Goal: Task Accomplishment & Management: Manage account settings

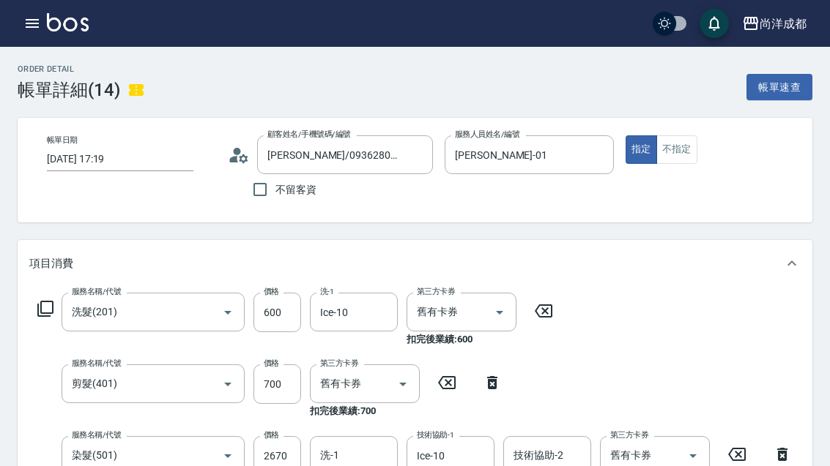
scroll to position [84, 0]
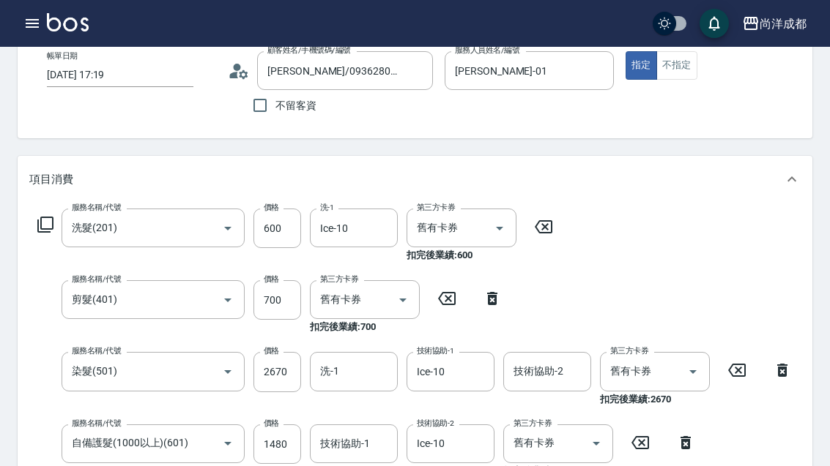
click at [44, 18] on button "button" at bounding box center [32, 23] width 29 height 29
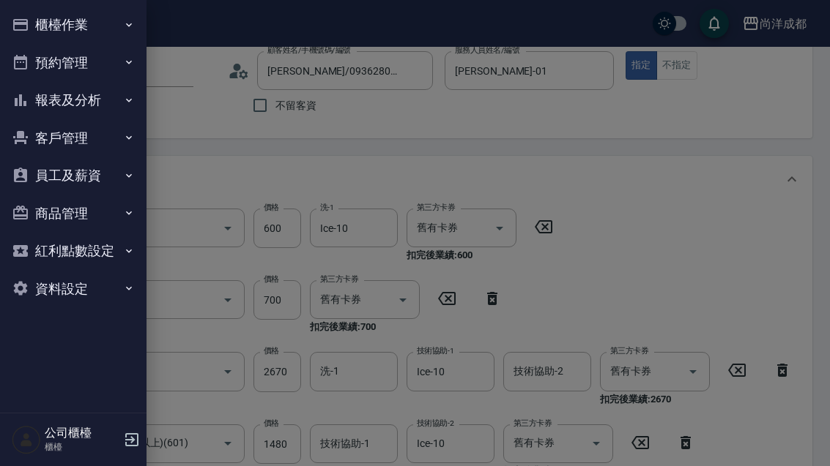
click at [126, 62] on icon "button" at bounding box center [129, 62] width 12 height 12
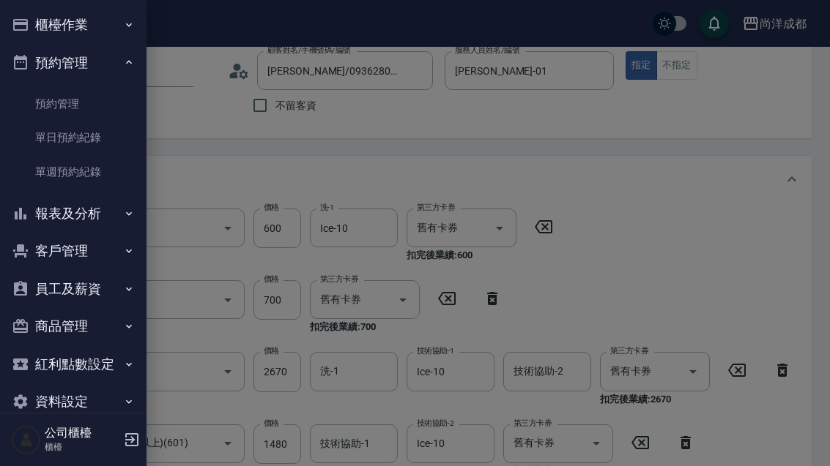
click at [75, 135] on link "單日預約紀錄" at bounding box center [73, 138] width 135 height 34
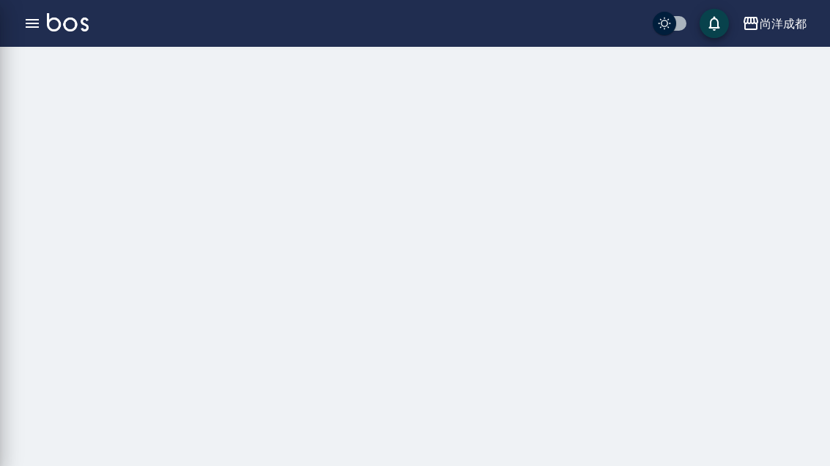
scroll to position [47, 0]
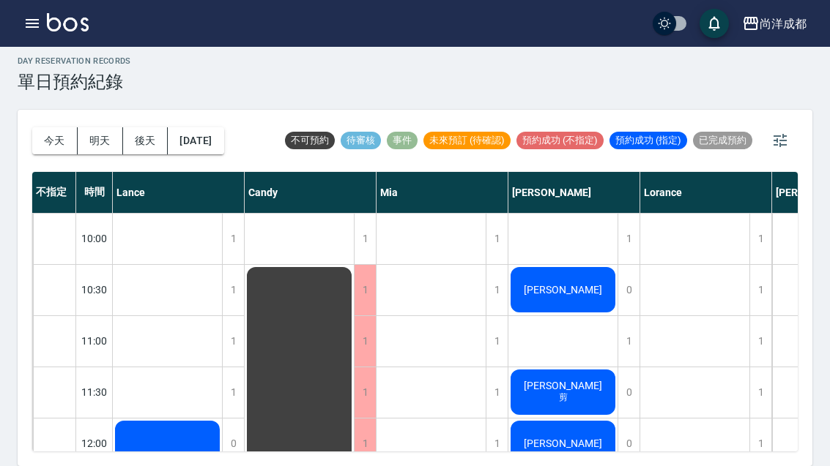
click at [570, 284] on span "[PERSON_NAME]" at bounding box center [563, 290] width 84 height 12
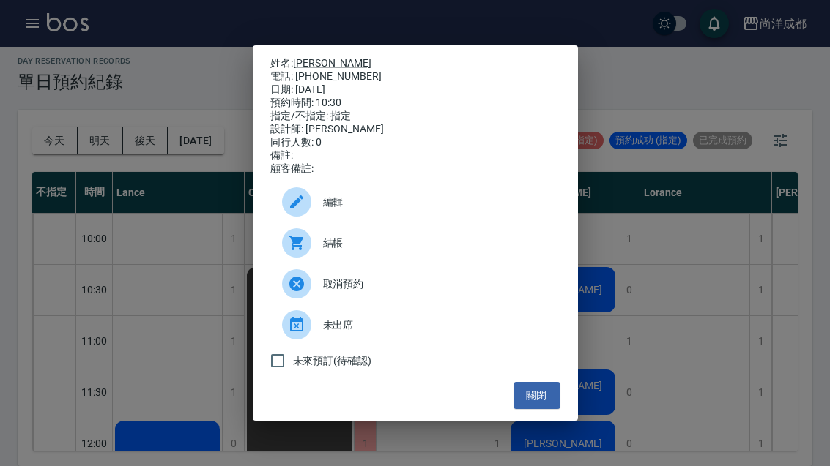
click at [539, 409] on button "關閉" at bounding box center [536, 395] width 47 height 27
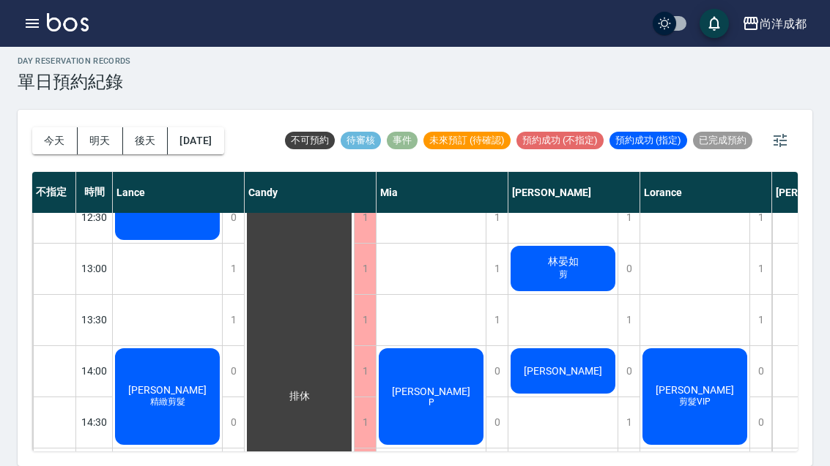
scroll to position [261, -1]
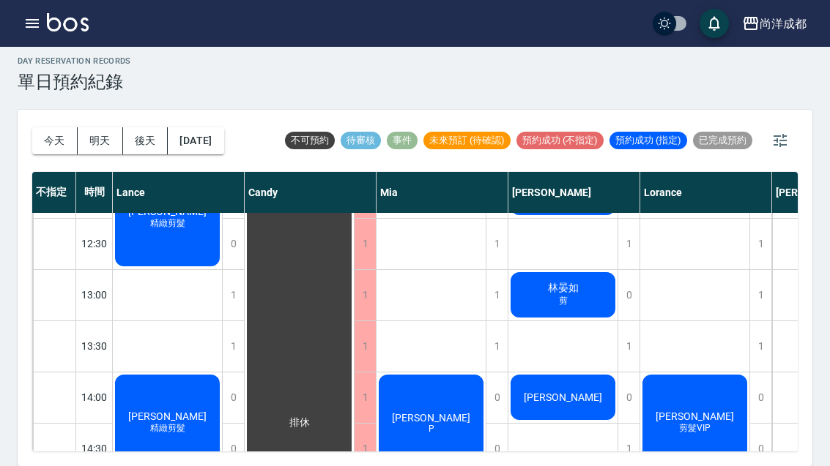
click at [58, 127] on button "今天" at bounding box center [54, 140] width 45 height 27
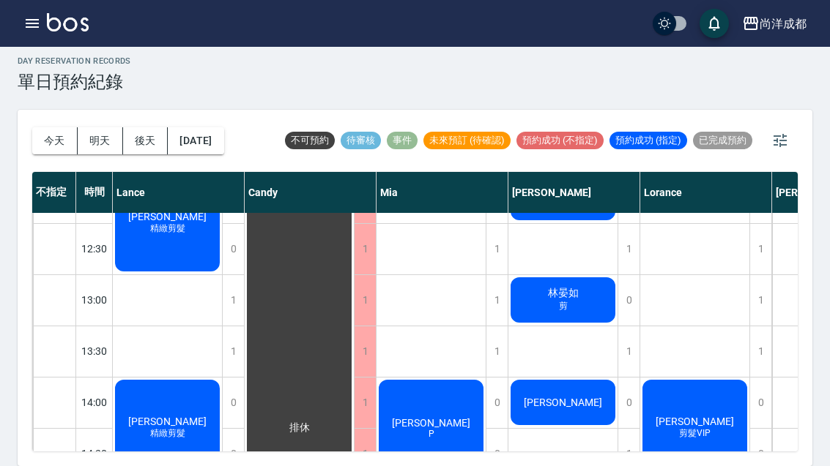
click at [58, 127] on button "今天" at bounding box center [54, 140] width 45 height 27
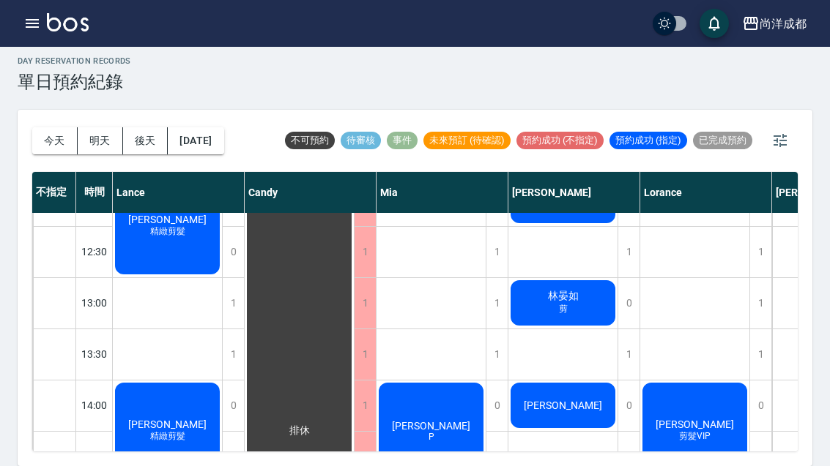
click at [51, 127] on button "今天" at bounding box center [54, 140] width 45 height 27
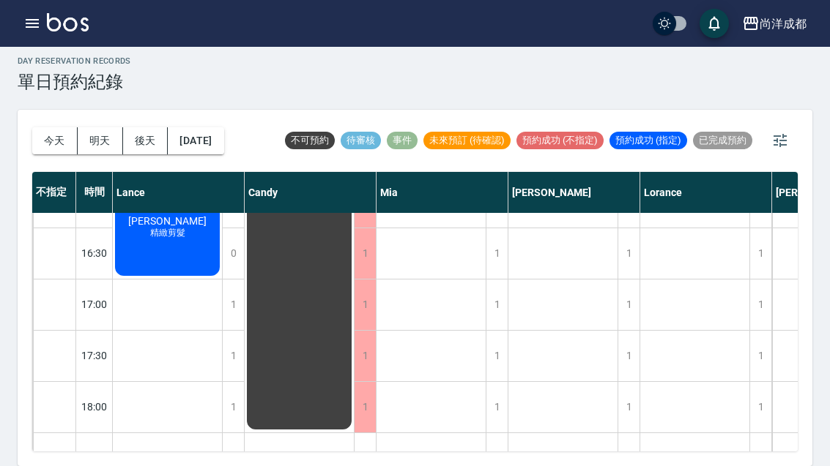
scroll to position [655, 0]
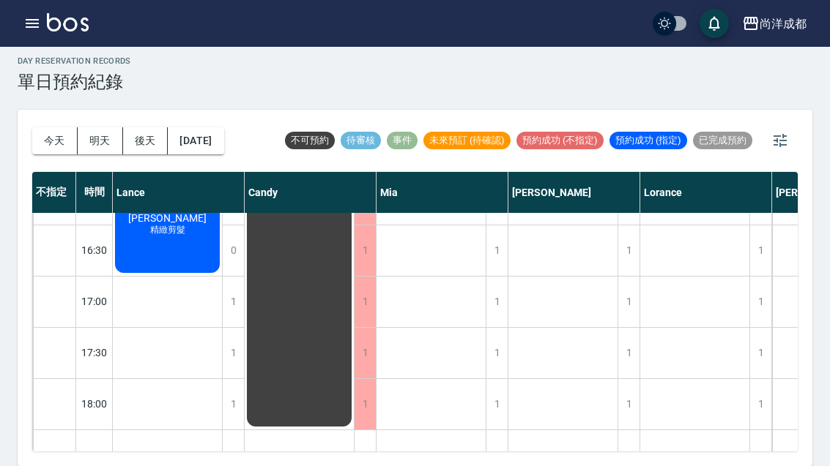
click at [635, 277] on div "1" at bounding box center [628, 302] width 22 height 51
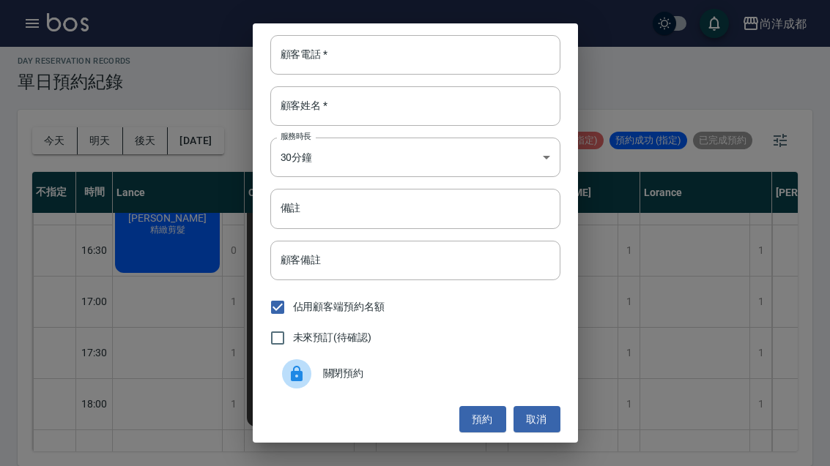
click at [381, 55] on input "顧客電話   *" at bounding box center [415, 55] width 290 height 40
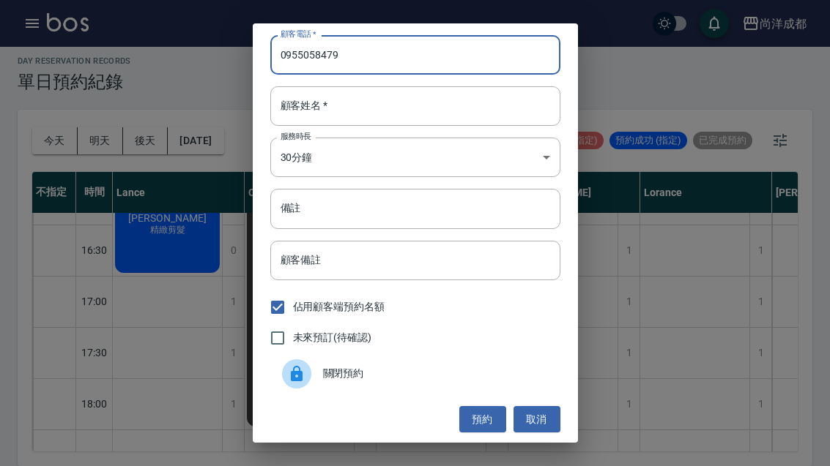
type input "0955058479"
click at [384, 103] on input "顧客姓名   *" at bounding box center [415, 106] width 290 height 40
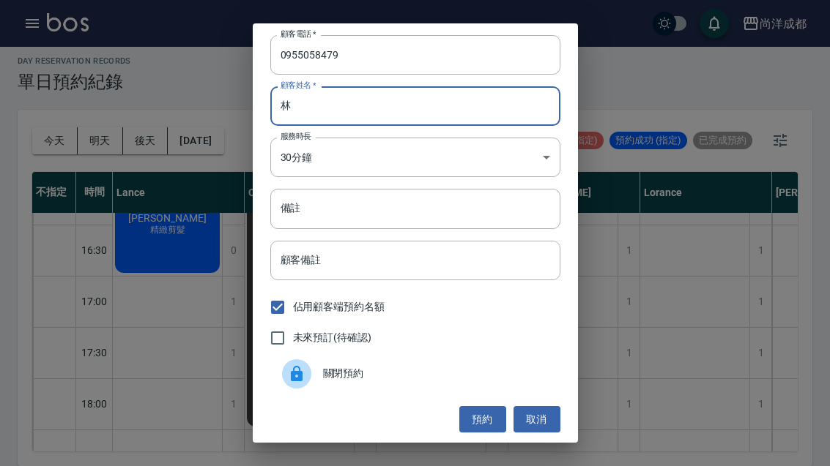
type input "林"
click at [667, 100] on div "顧客電話   * 0955058479 顧客電話   * 顧客姓名   * 林 顧客姓名   * 服務時長 30分鐘 1 服務時長 備註 備註 顧客備註 顧客…" at bounding box center [415, 233] width 830 height 466
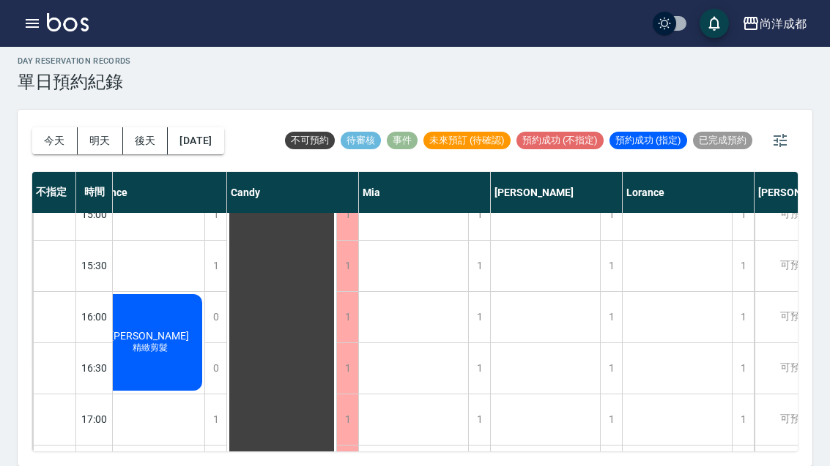
scroll to position [547, 13]
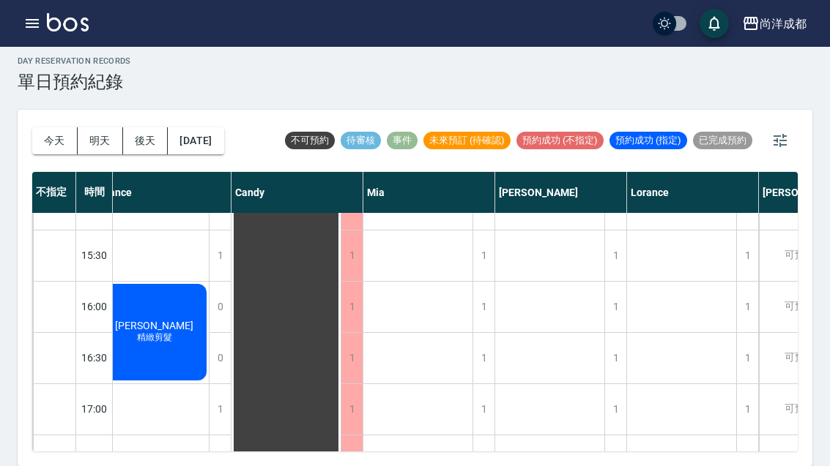
click at [617, 384] on div "1" at bounding box center [615, 409] width 22 height 51
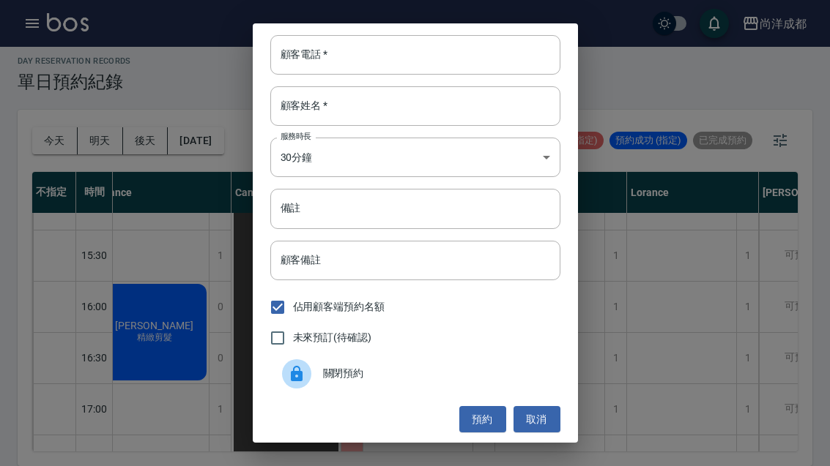
click at [483, 47] on input "顧客電話   *" at bounding box center [415, 55] width 290 height 40
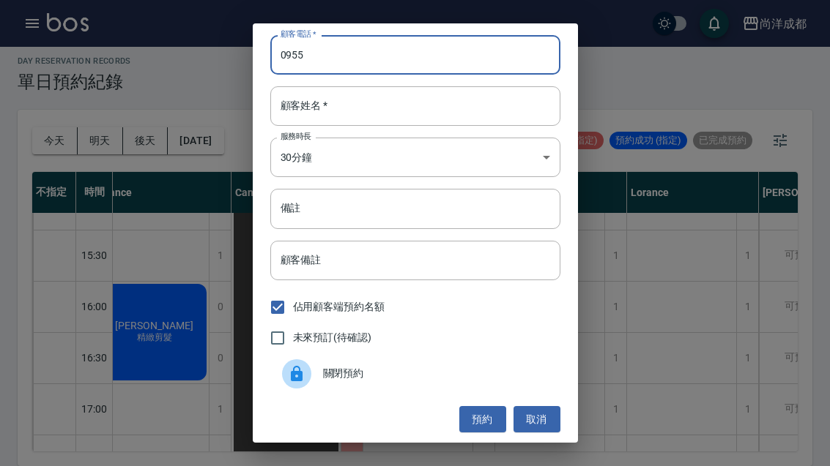
type input "0955"
click at [86, 94] on div "顧客電話   * 0955 顧客電話   * 顧客姓名   * 顧客姓名   * 服務時長 30分鐘 1 服務時長 備註 備註 顧客備註 顧客備註 佔用顧客端…" at bounding box center [415, 233] width 830 height 466
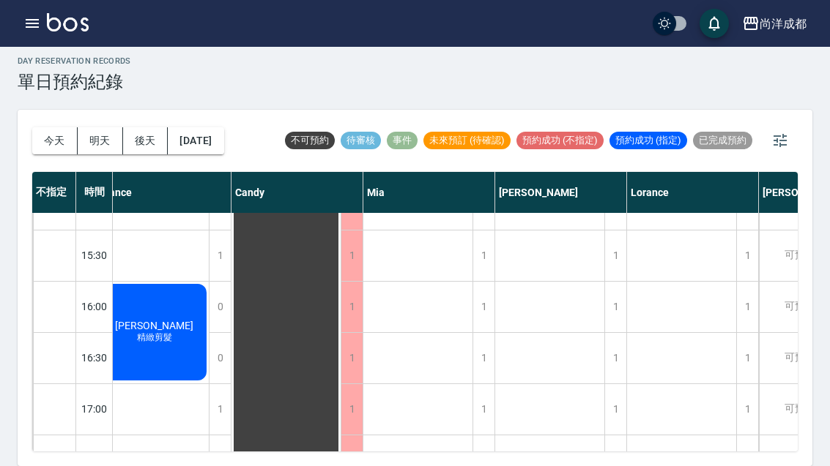
click at [623, 384] on div "1" at bounding box center [615, 409] width 22 height 51
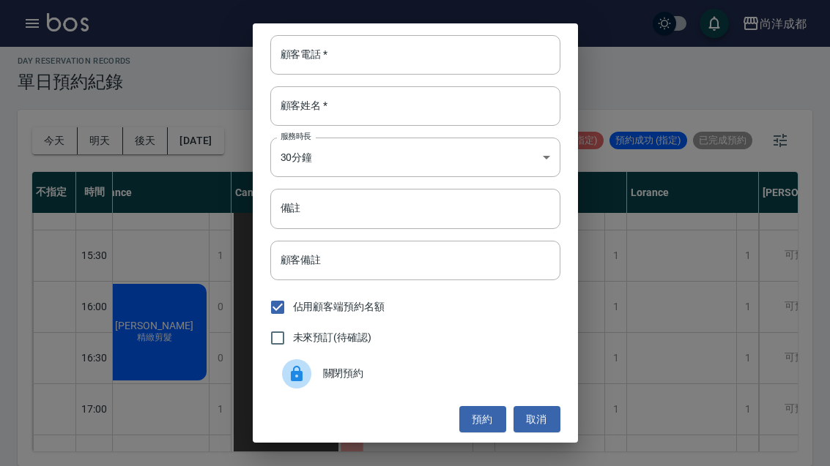
click at [324, 51] on div "顧客電話   * 顧客電話   *" at bounding box center [415, 55] width 290 height 40
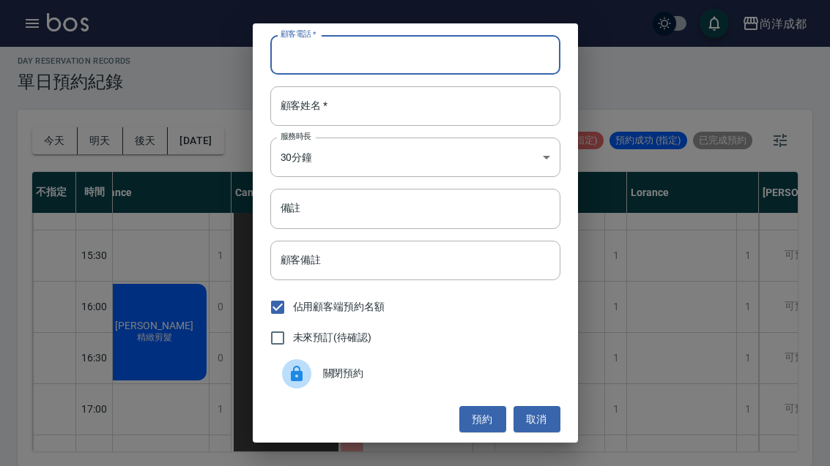
type input "1"
type input "0955058479"
click at [539, 105] on input "顧客姓名   *" at bounding box center [415, 106] width 290 height 40
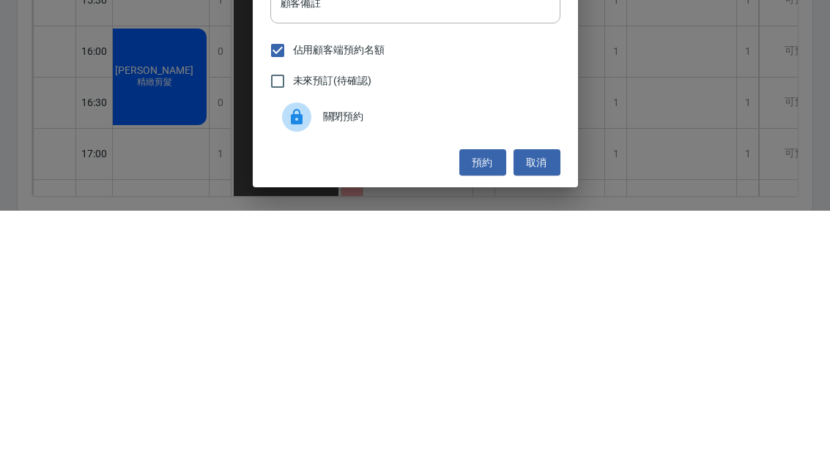
scroll to position [51, 0]
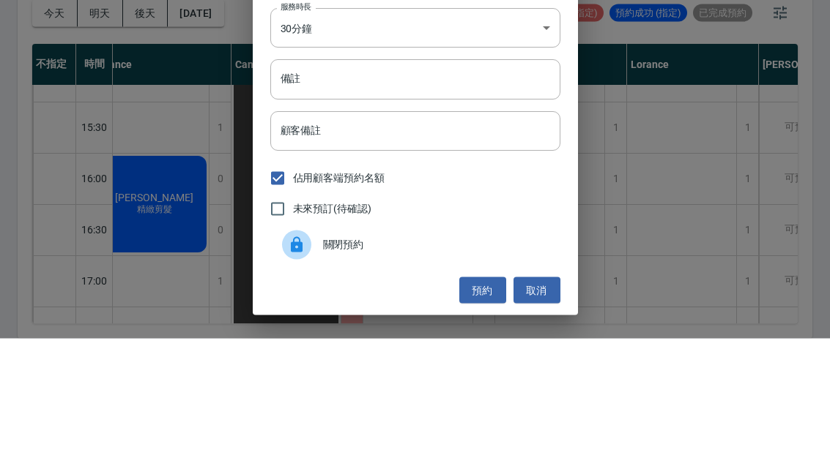
type input "林"
click at [516, 187] on input "備註" at bounding box center [415, 207] width 290 height 40
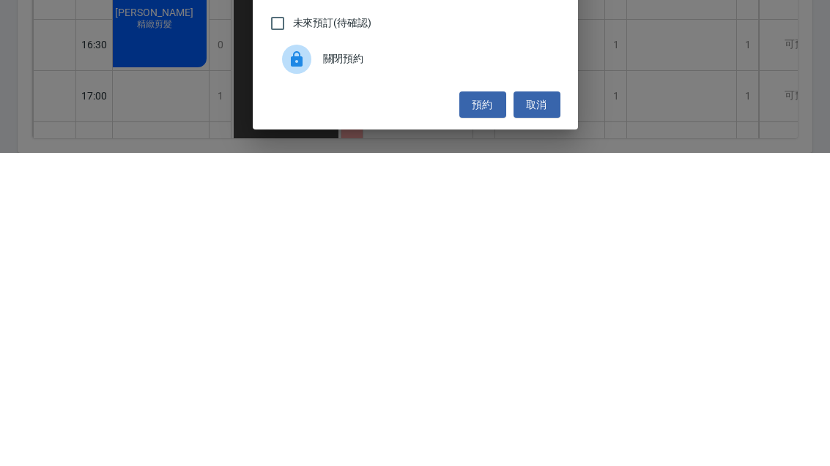
type input "剪"
click at [484, 405] on button "預約" at bounding box center [482, 418] width 47 height 27
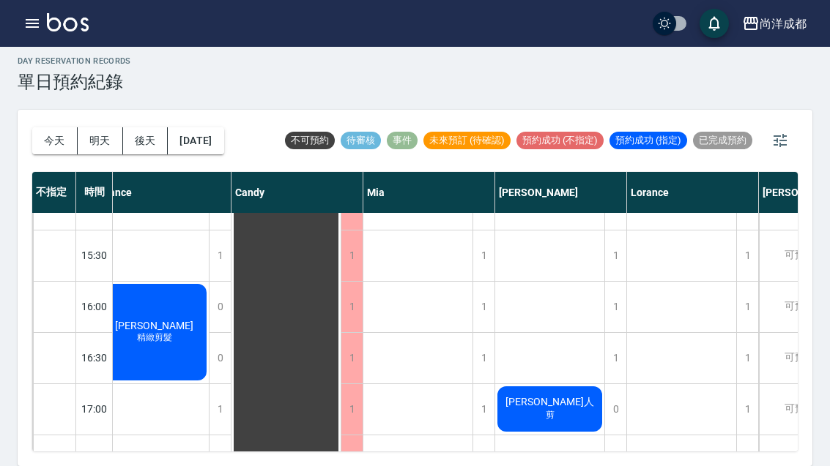
click at [565, 384] on div "林立人 剪" at bounding box center [549, 409] width 109 height 50
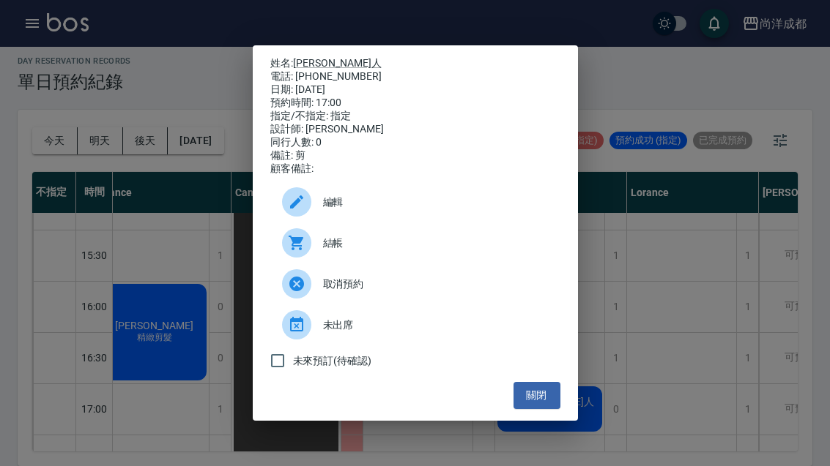
click at [314, 58] on link "[PERSON_NAME]人" at bounding box center [337, 63] width 89 height 12
click at [697, 164] on div "姓名: 林立人 電話: 0955058479 日期: 2025/10/12 預約時間: 17:00 指定/不指定: 指定 設計師: Benny 同行人數: 0…" at bounding box center [415, 233] width 830 height 466
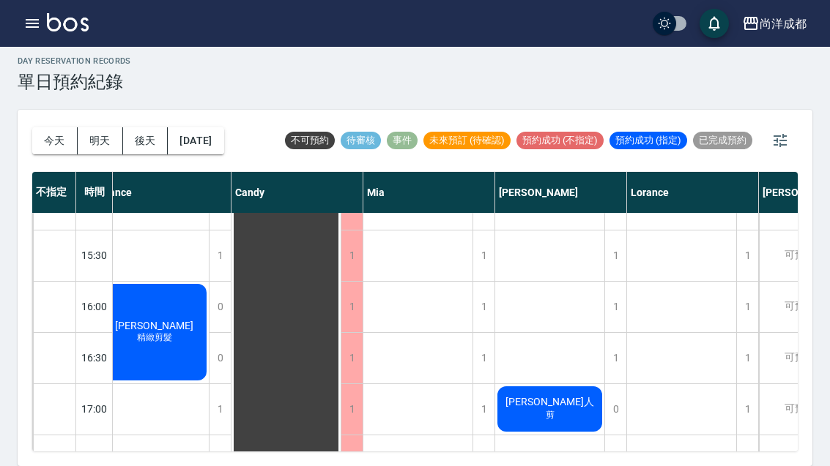
click at [131, 4] on div "尚洋成都 登出" at bounding box center [415, 23] width 830 height 47
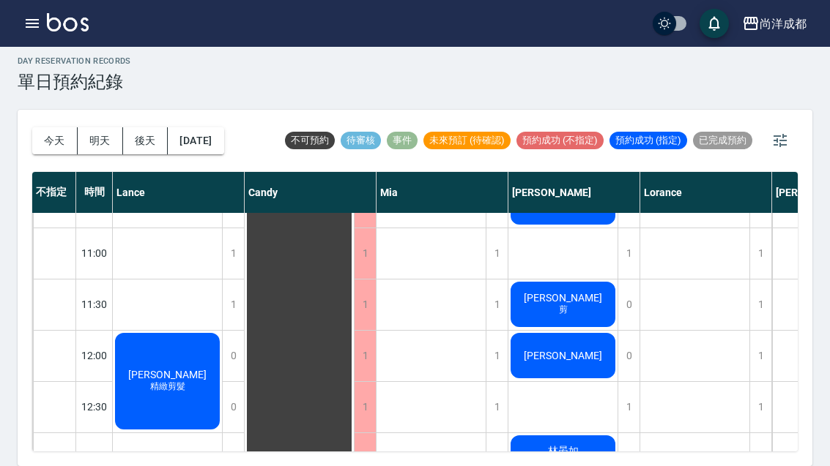
scroll to position [88, 0]
click at [570, 292] on span "[PERSON_NAME]" at bounding box center [563, 298] width 84 height 12
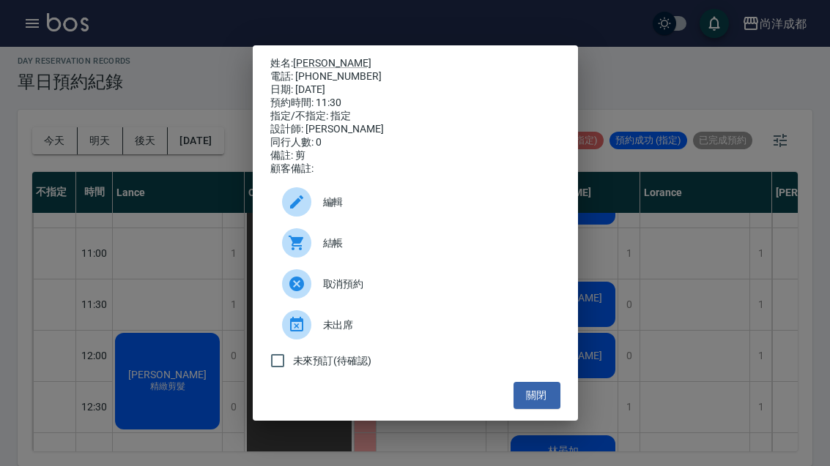
click at [636, 70] on div "姓名: 陳泰詮 電話: 0933875122 日期: 2025/10/12 預約時間: 11:30 指定/不指定: 指定 設計師: Benny 同行人數: 0…" at bounding box center [415, 233] width 830 height 466
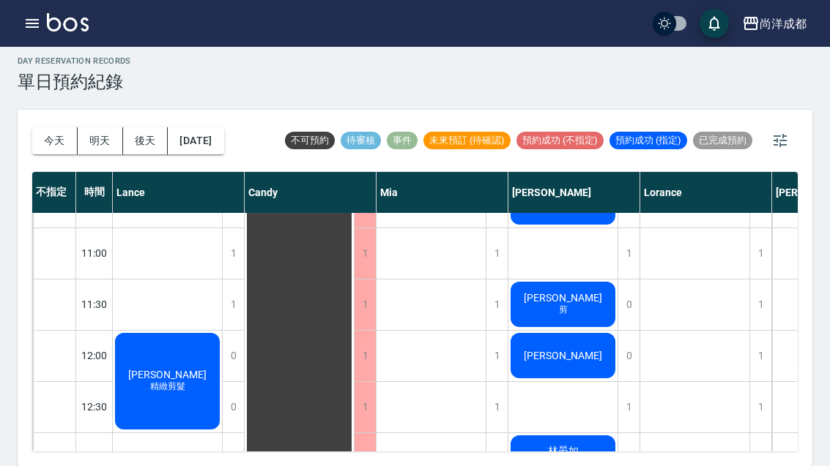
click at [584, 331] on div "[PERSON_NAME]" at bounding box center [562, 356] width 109 height 50
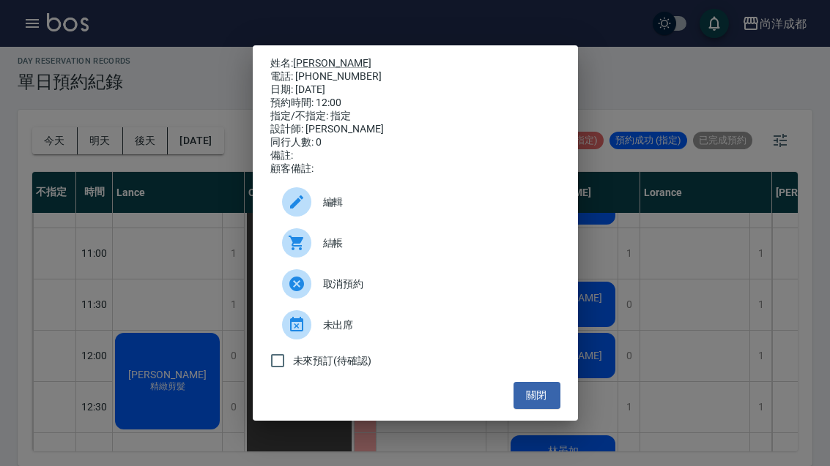
click at [548, 407] on button "關閉" at bounding box center [536, 395] width 47 height 27
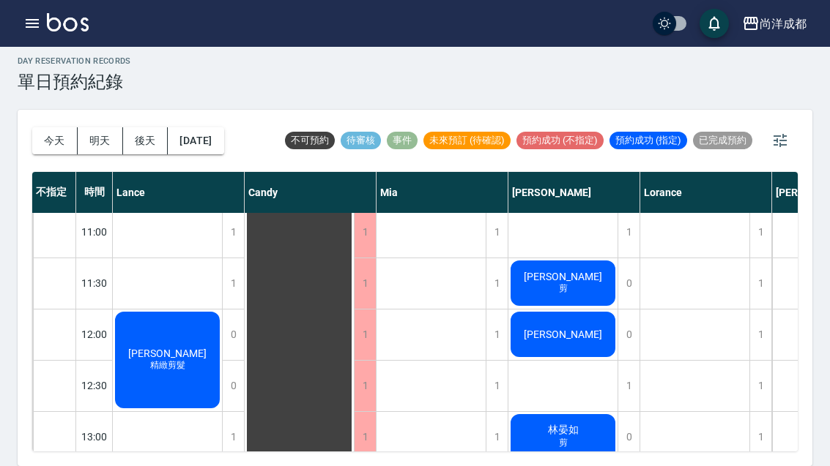
scroll to position [108, 0]
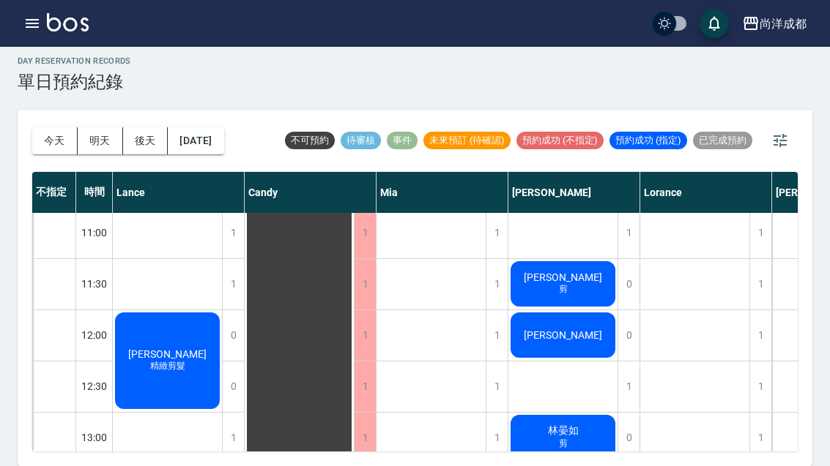
click at [549, 259] on div "陳泰詮 剪" at bounding box center [562, 284] width 109 height 50
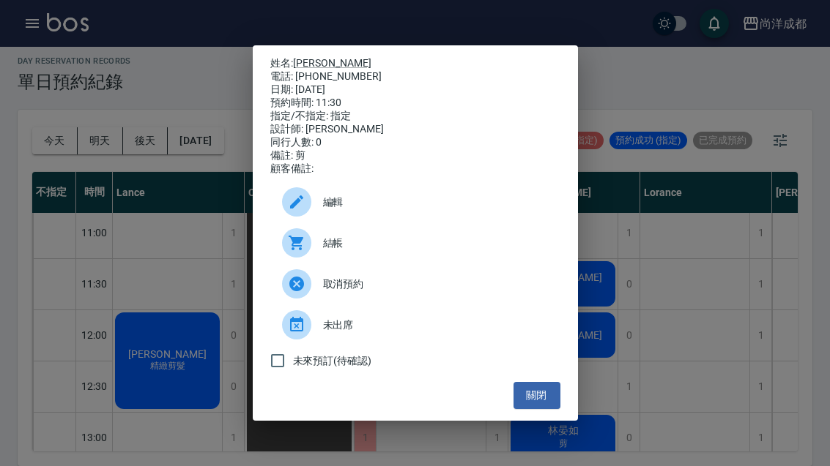
click at [68, 276] on div "姓名: 陳泰詮 電話: 0933875122 日期: 2025/10/12 預約時間: 11:30 指定/不指定: 指定 設計師: Benny 同行人數: 0…" at bounding box center [415, 233] width 830 height 466
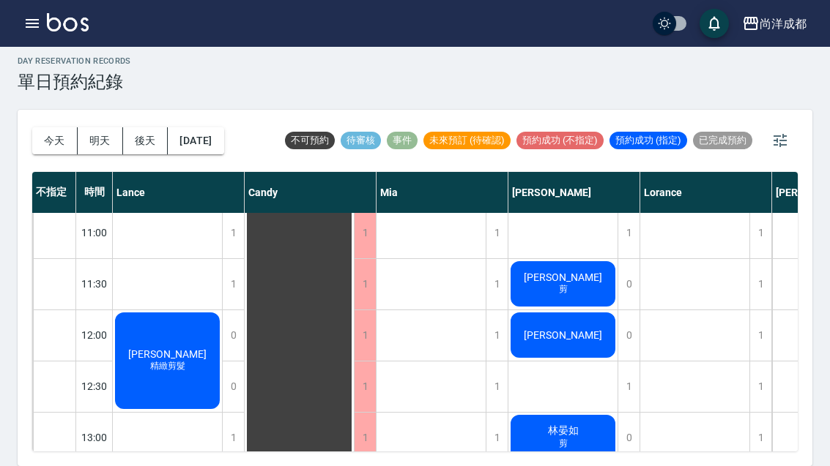
click at [40, 110] on div "[DATE] [DATE] [DATE] [DATE]" at bounding box center [128, 141] width 192 height 62
click at [49, 127] on button "今天" at bounding box center [54, 140] width 45 height 27
click at [44, 127] on button "今天" at bounding box center [54, 140] width 45 height 27
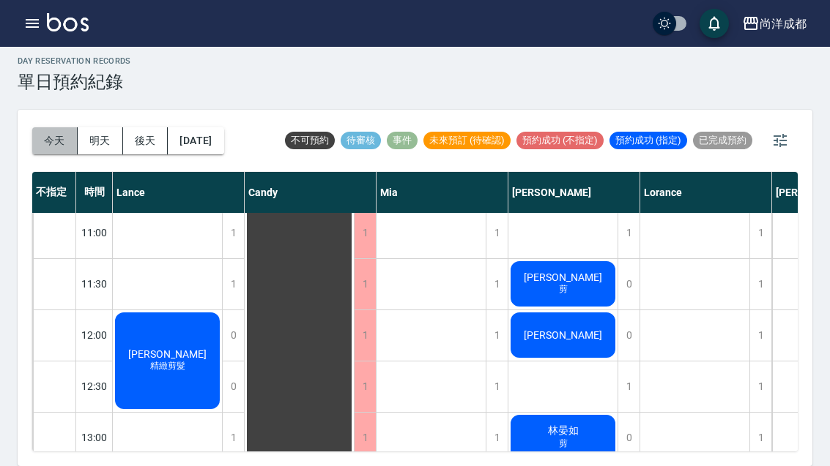
click at [44, 127] on button "今天" at bounding box center [54, 140] width 45 height 27
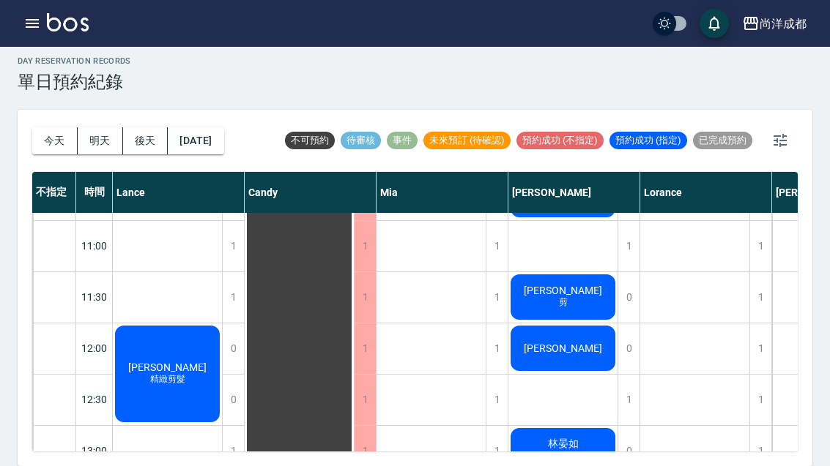
scroll to position [92, 0]
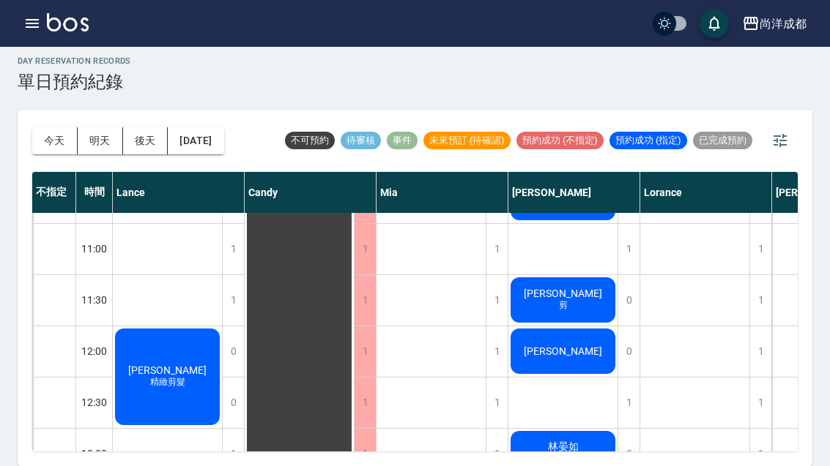
click at [44, 127] on button "今天" at bounding box center [54, 140] width 45 height 27
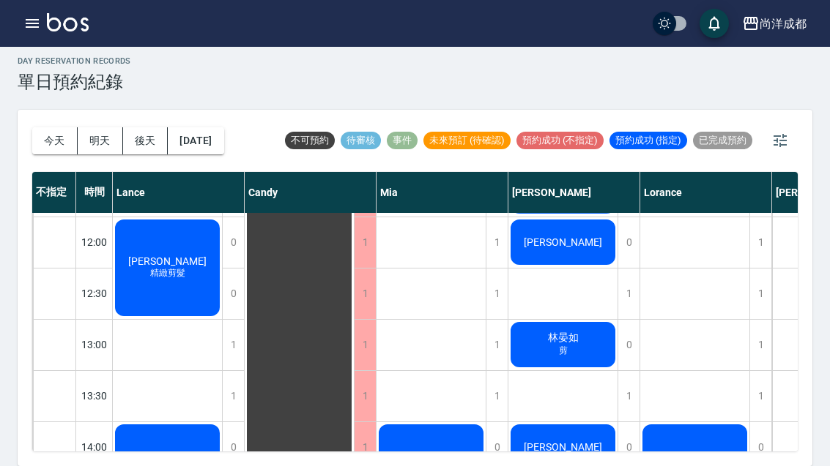
scroll to position [201, 0]
click at [590, 320] on div "林晏如 剪" at bounding box center [562, 345] width 109 height 50
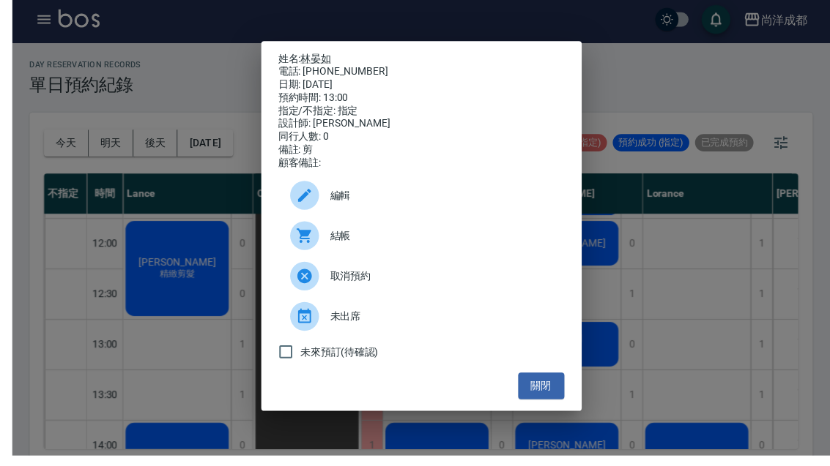
scroll to position [4, 0]
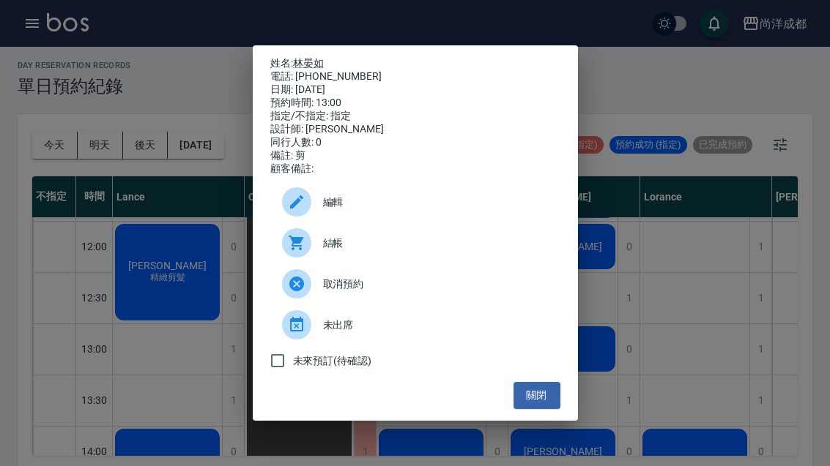
click at [531, 409] on button "關閉" at bounding box center [536, 395] width 47 height 27
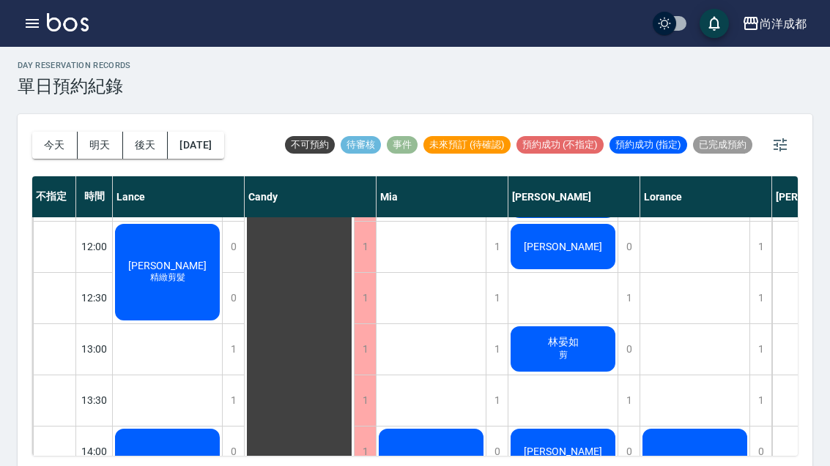
click at [95, 152] on button "明天" at bounding box center [100, 145] width 45 height 27
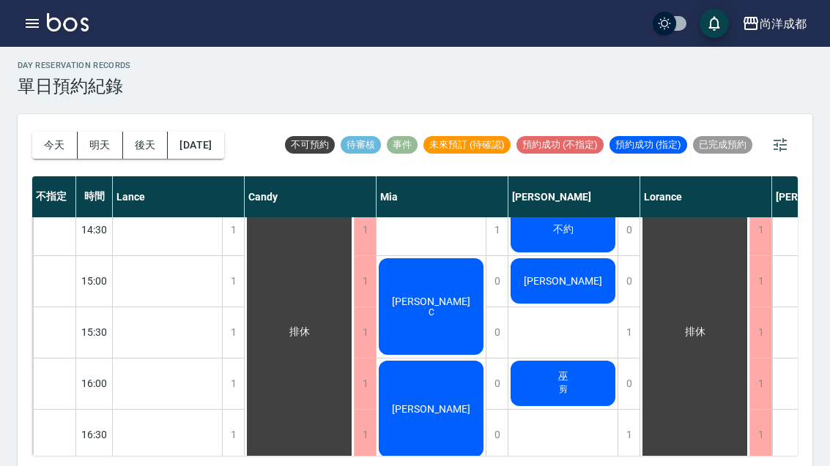
scroll to position [475, 0]
click at [86, 153] on button "明天" at bounding box center [100, 145] width 45 height 27
click at [86, 152] on button "明天" at bounding box center [100, 145] width 45 height 27
click at [89, 145] on button "明天" at bounding box center [100, 145] width 45 height 27
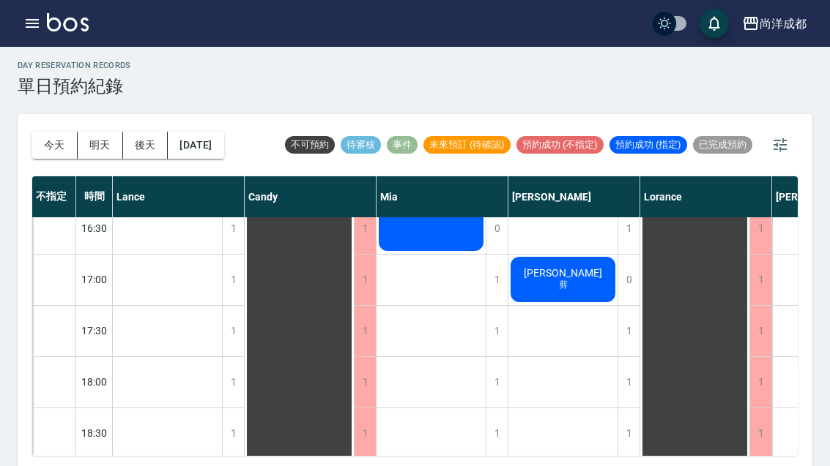
scroll to position [681, 0]
click at [633, 344] on div "1" at bounding box center [628, 331] width 22 height 51
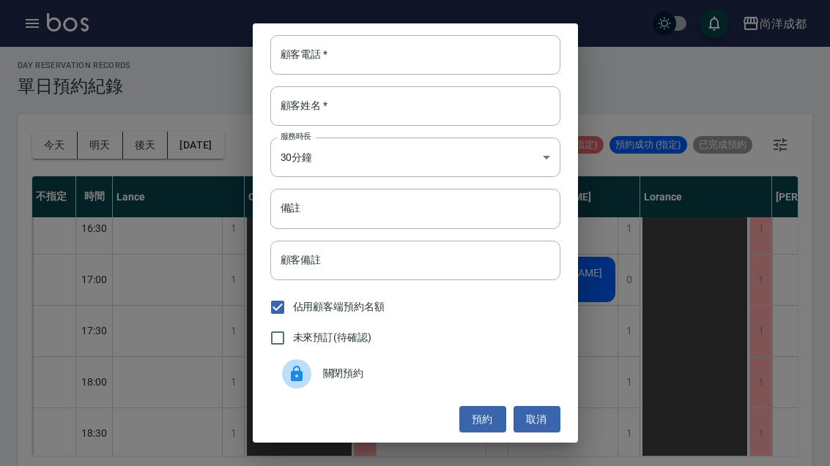
click at [440, 126] on input "顧客姓名   *" at bounding box center [415, 106] width 290 height 40
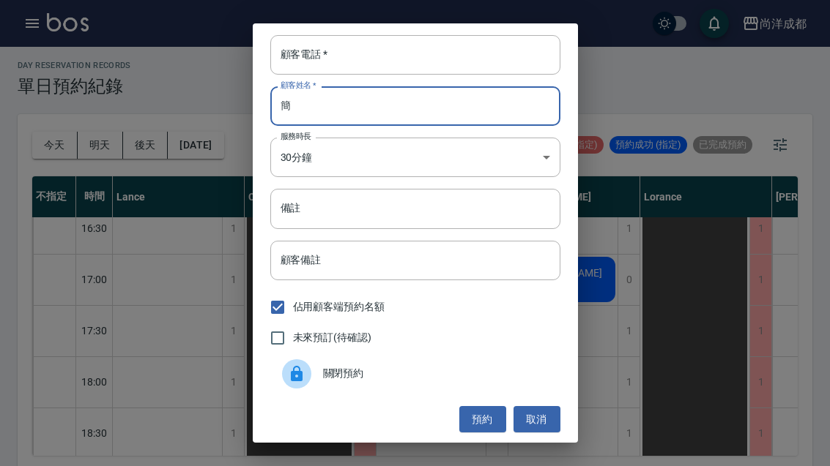
type input "簡"
click at [398, 75] on input "顧客電話   *" at bounding box center [415, 55] width 290 height 40
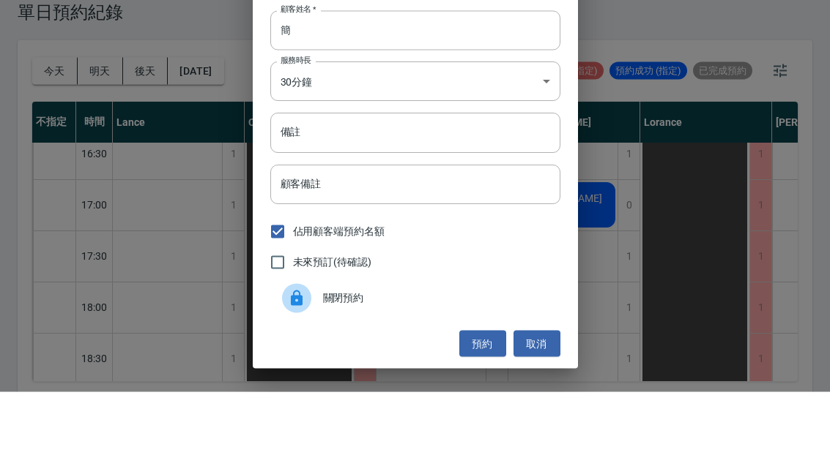
scroll to position [1, 0]
type input "0918602646"
click at [469, 187] on input "備註" at bounding box center [415, 207] width 290 height 40
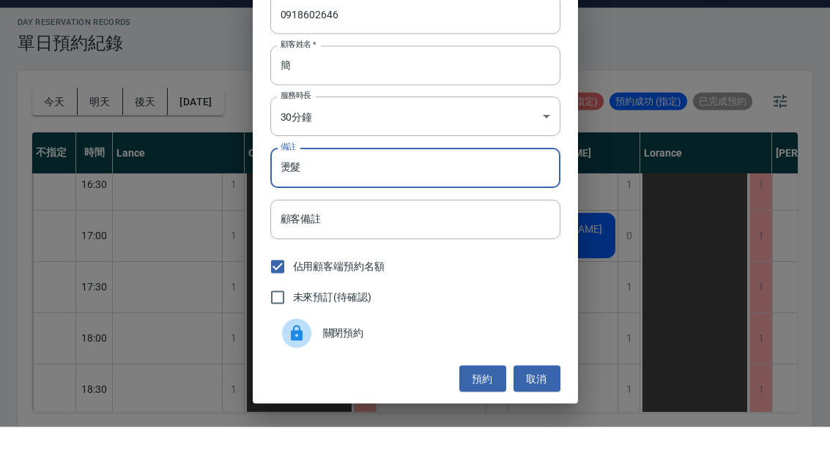
scroll to position [51, 0]
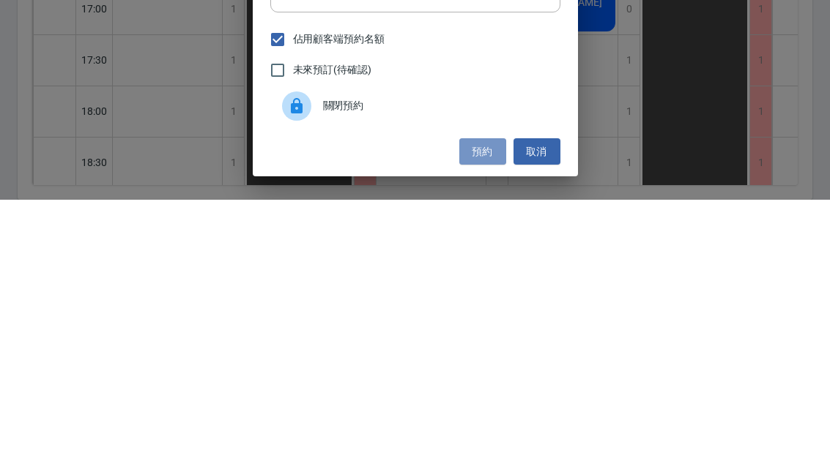
type input "燙髮"
click at [469, 405] on button "預約" at bounding box center [482, 418] width 47 height 27
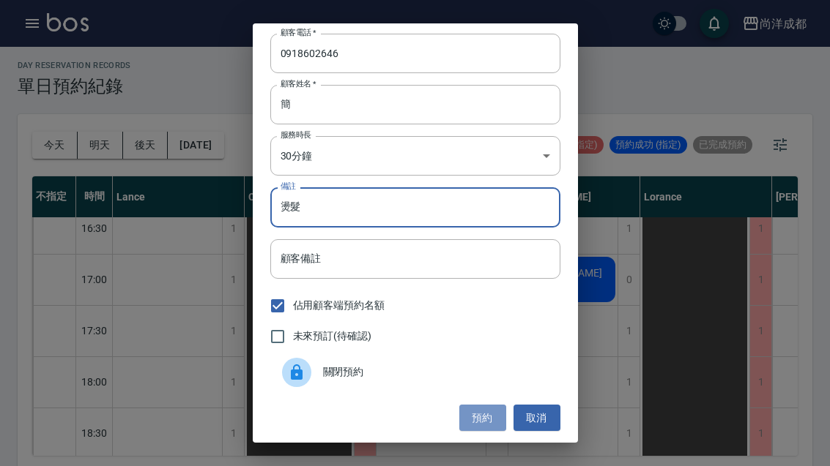
scroll to position [0, 0]
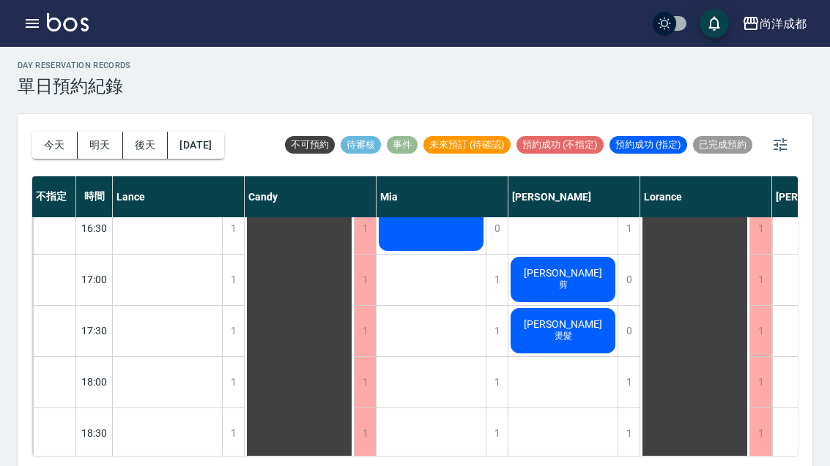
click at [565, 328] on span "[PERSON_NAME]" at bounding box center [563, 325] width 84 height 12
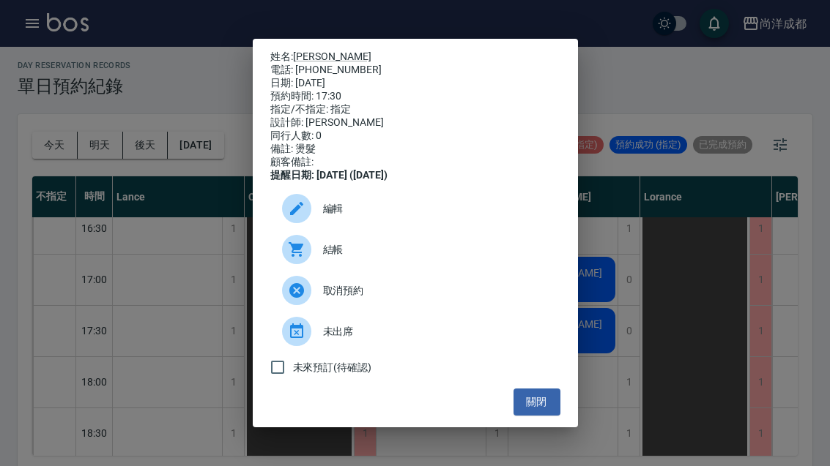
click at [549, 416] on button "關閉" at bounding box center [536, 402] width 47 height 27
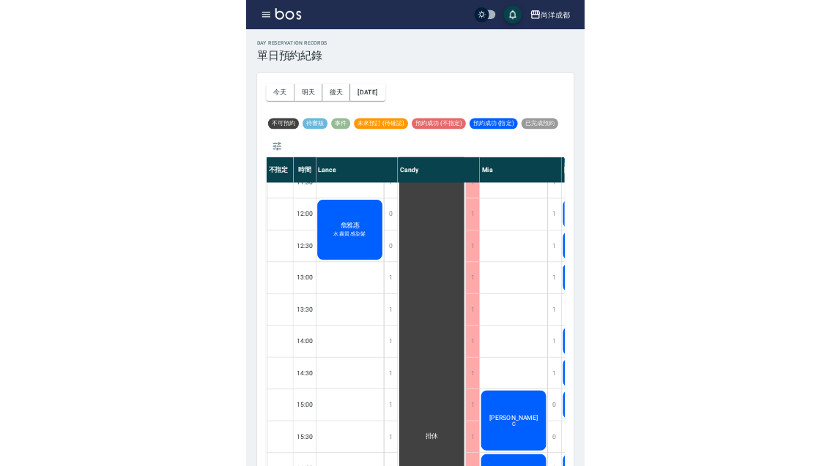
scroll to position [4, 0]
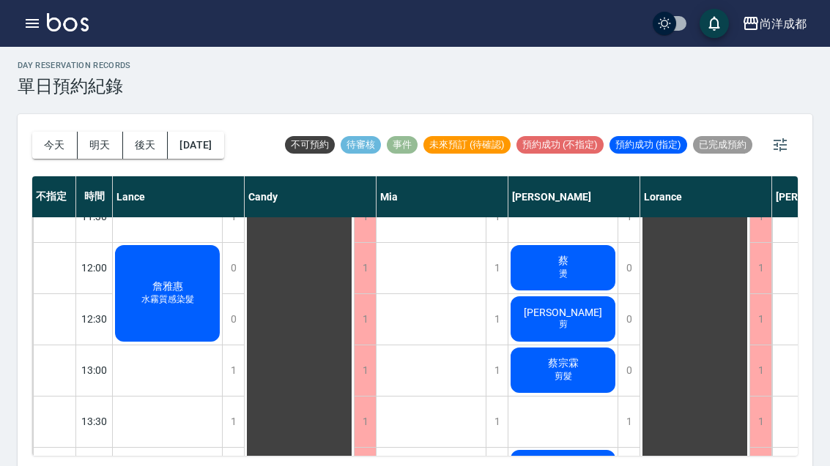
click at [63, 149] on button "今天" at bounding box center [54, 145] width 45 height 27
click at [63, 149] on div at bounding box center [415, 233] width 830 height 466
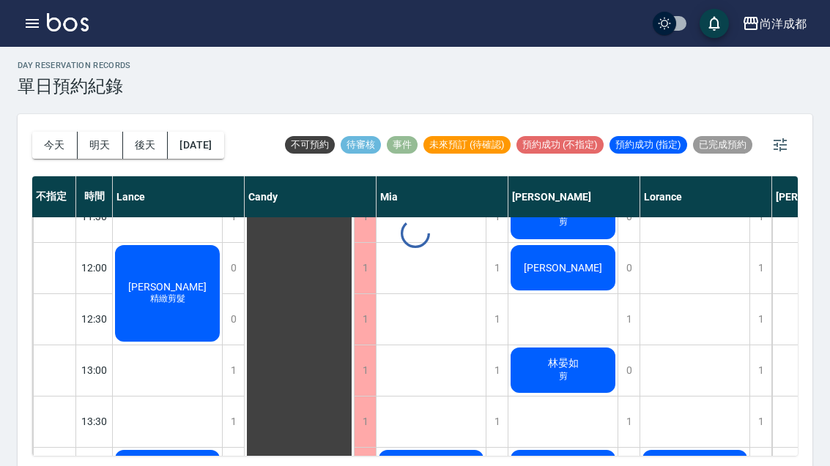
click at [67, 152] on button "今天" at bounding box center [54, 145] width 45 height 27
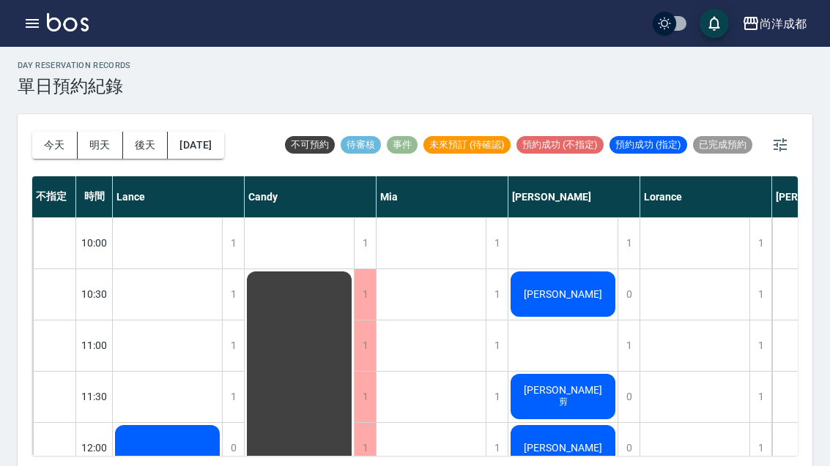
click at [109, 179] on div "時間" at bounding box center [94, 196] width 37 height 41
click at [91, 149] on button "明天" at bounding box center [100, 145] width 45 height 27
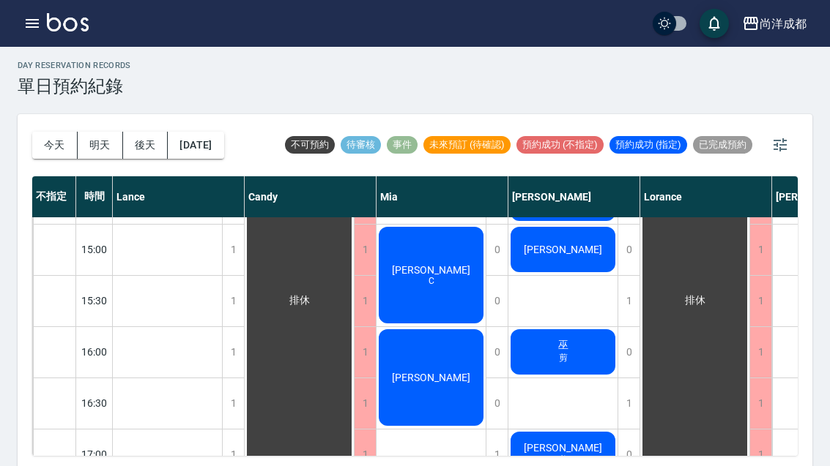
scroll to position [506, 0]
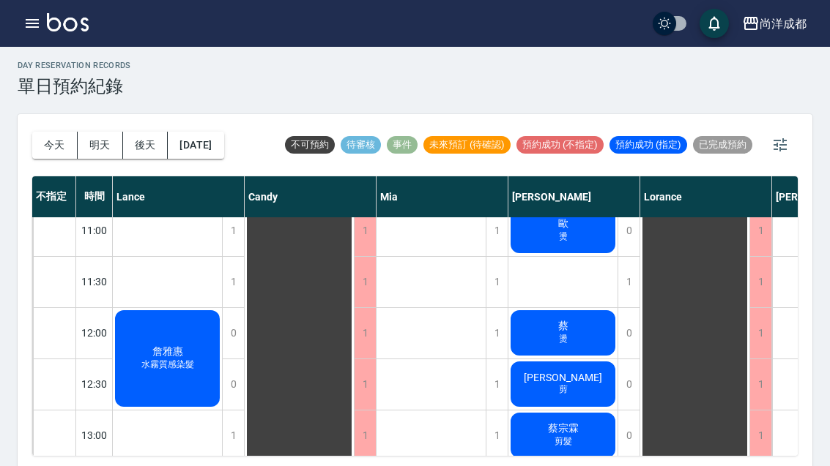
click at [45, 149] on button "今天" at bounding box center [54, 145] width 45 height 27
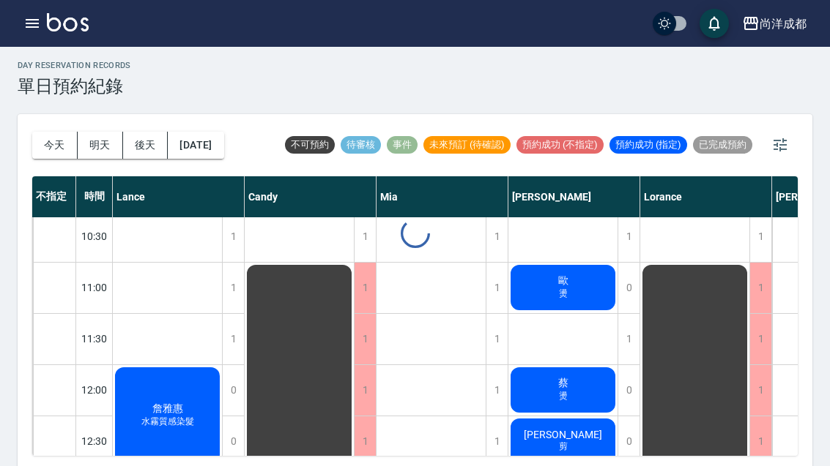
scroll to position [19, -1]
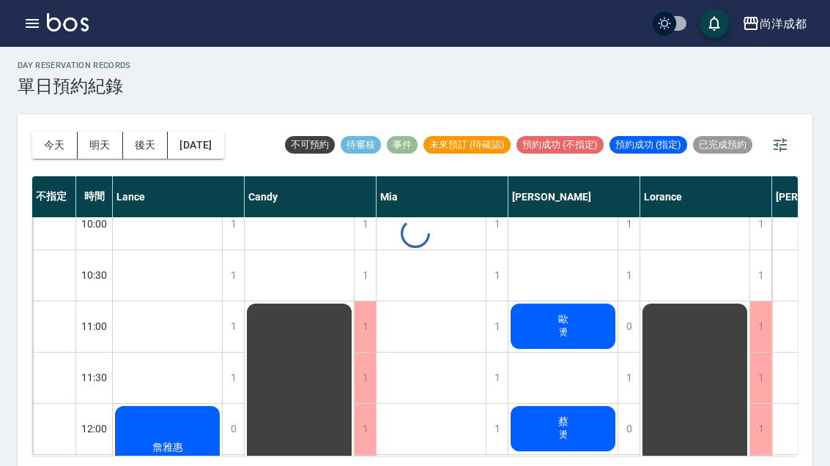
click at [45, 149] on div at bounding box center [415, 233] width 830 height 466
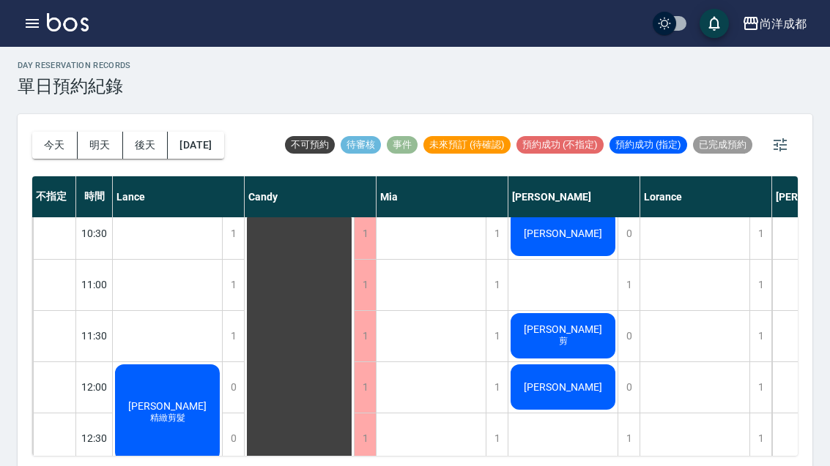
scroll to position [62, 0]
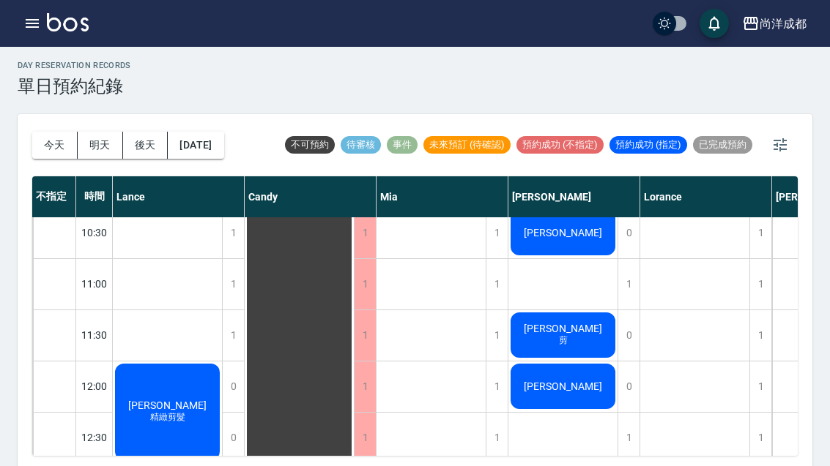
click at [580, 325] on span "[PERSON_NAME]" at bounding box center [563, 329] width 84 height 12
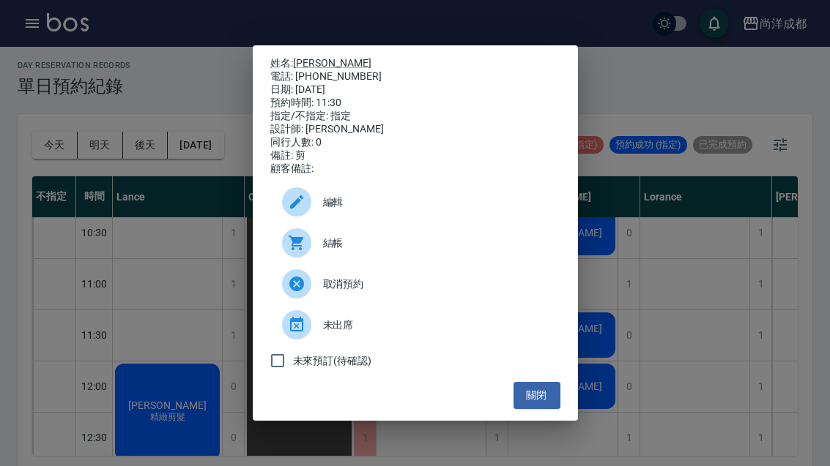
click at [555, 409] on button "關閉" at bounding box center [536, 395] width 47 height 27
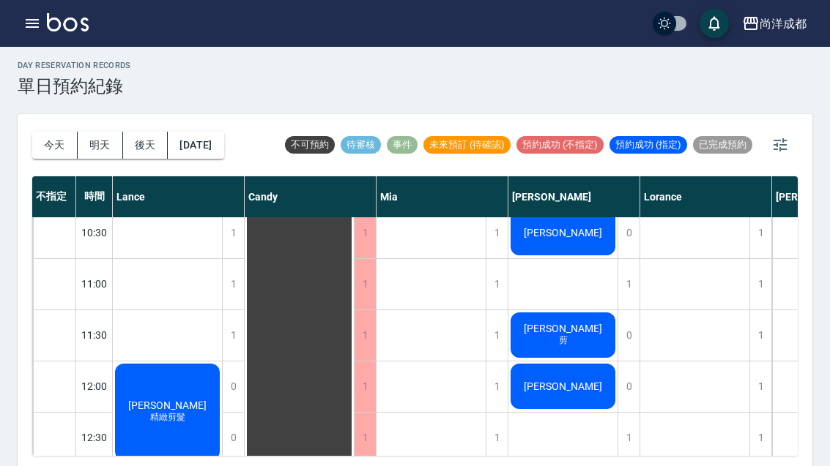
click at [83, 143] on button "明天" at bounding box center [100, 145] width 45 height 27
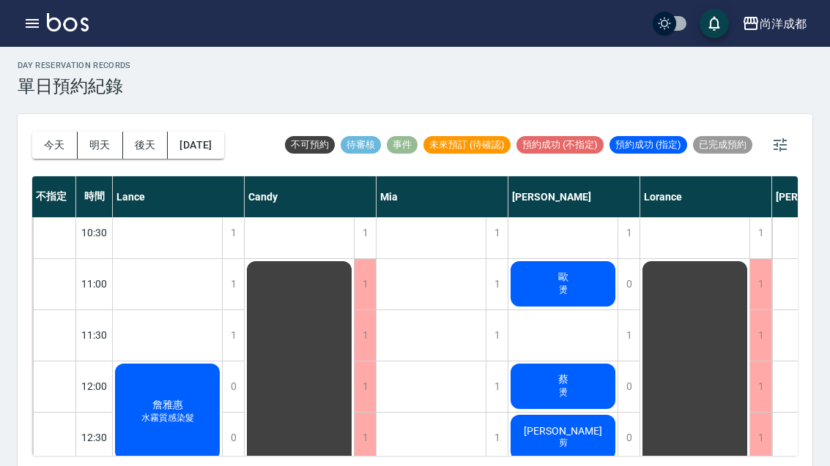
click at [40, 145] on button "今天" at bounding box center [54, 145] width 45 height 27
click at [40, 144] on div at bounding box center [415, 233] width 830 height 466
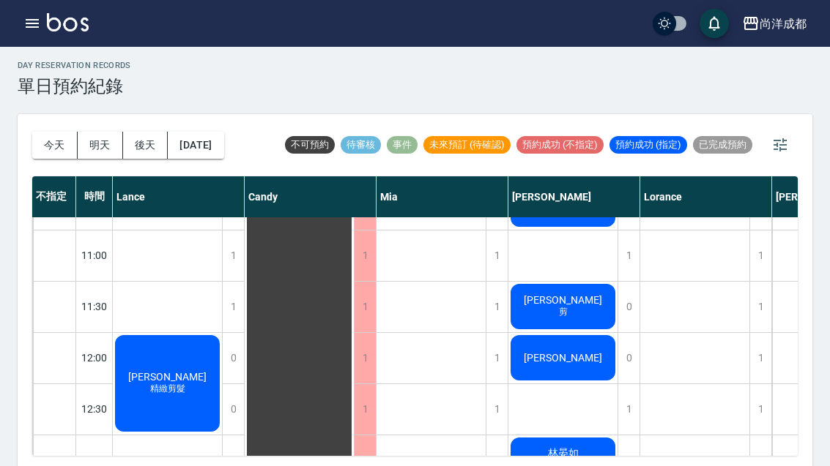
click at [97, 149] on button "明天" at bounding box center [100, 145] width 45 height 27
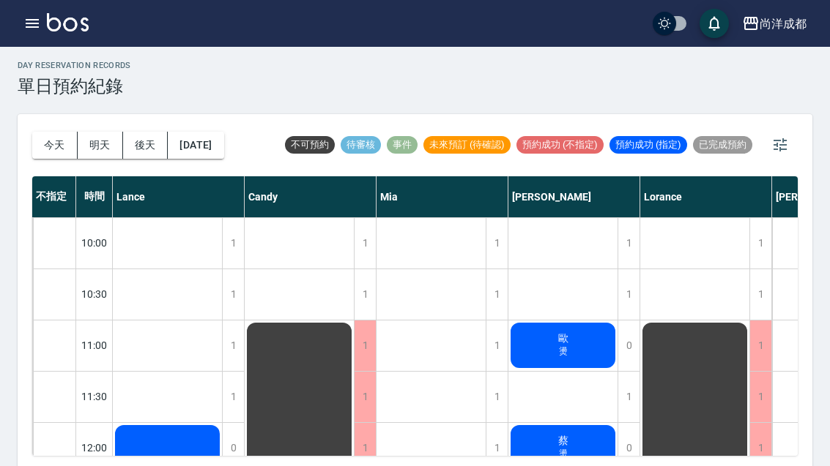
scroll to position [-12, -1]
click at [36, 144] on button "今天" at bounding box center [54, 145] width 45 height 27
click at [35, 144] on div at bounding box center [415, 233] width 830 height 466
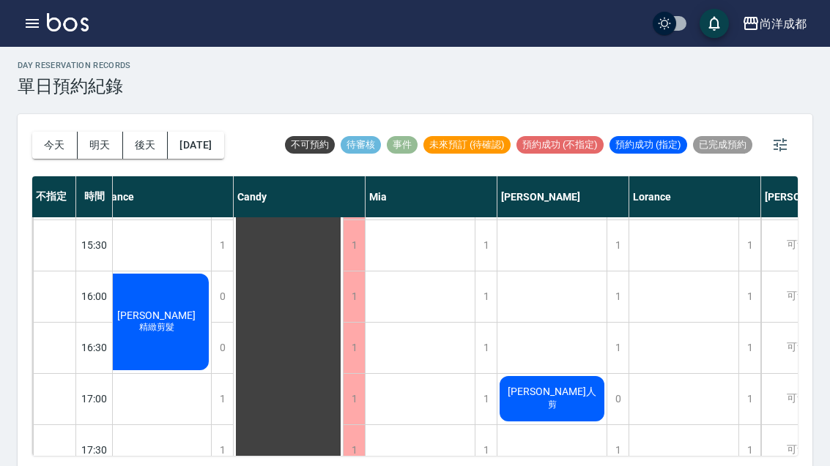
scroll to position [568, 12]
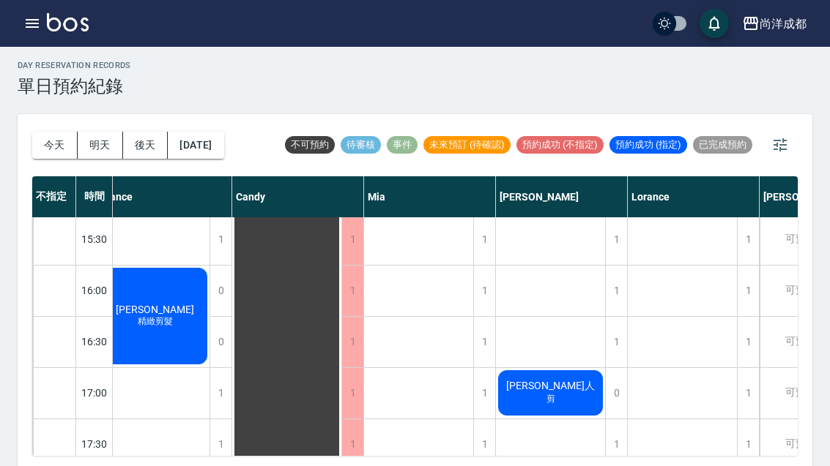
click at [35, 146] on button "今天" at bounding box center [54, 145] width 45 height 27
click at [34, 139] on button "今天" at bounding box center [54, 145] width 45 height 27
click at [194, 145] on button "[DATE]" at bounding box center [196, 145] width 56 height 27
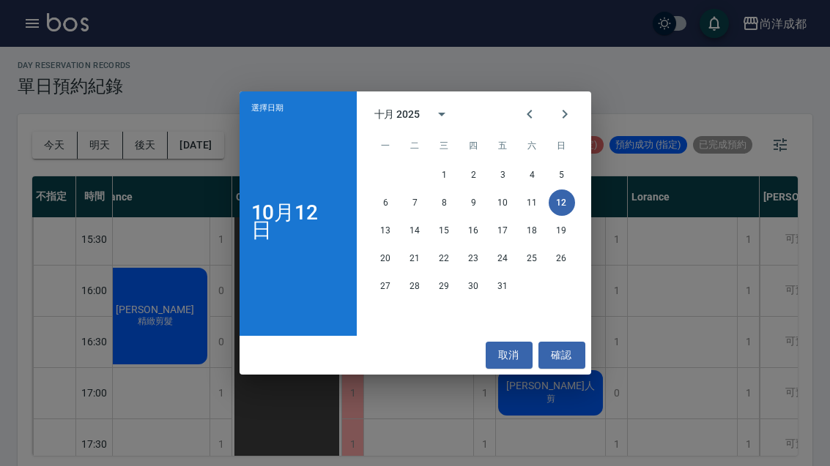
click at [531, 216] on button "11" at bounding box center [532, 203] width 26 height 26
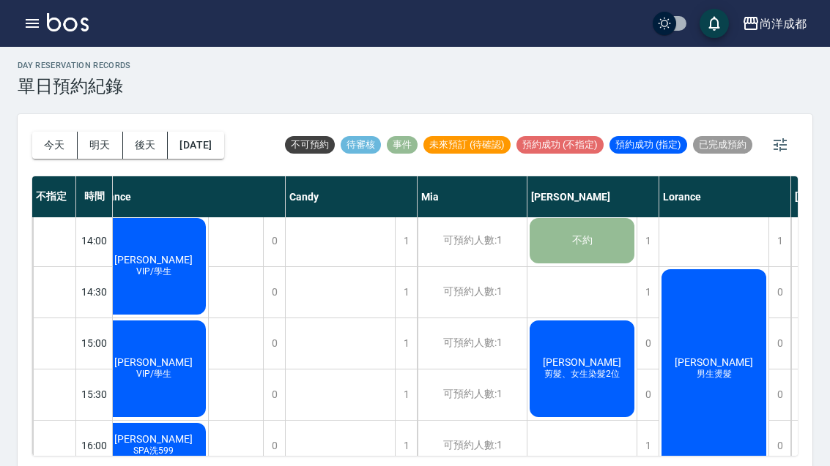
scroll to position [395, 18]
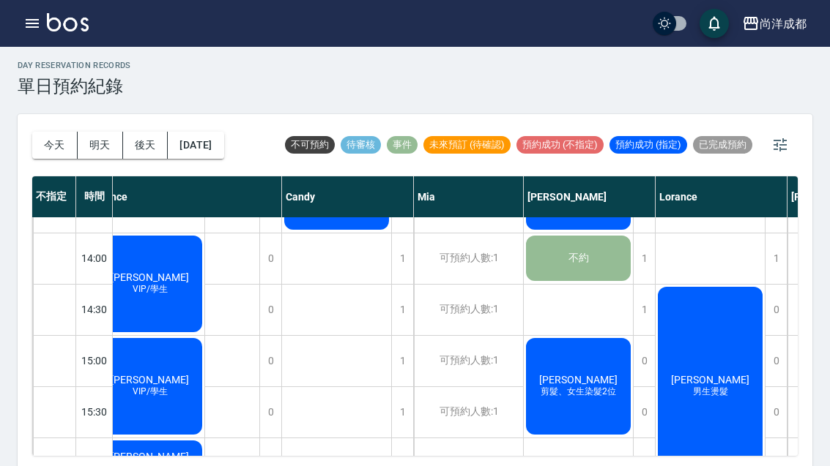
click at [187, 157] on button "2025/10/11" at bounding box center [196, 145] width 56 height 27
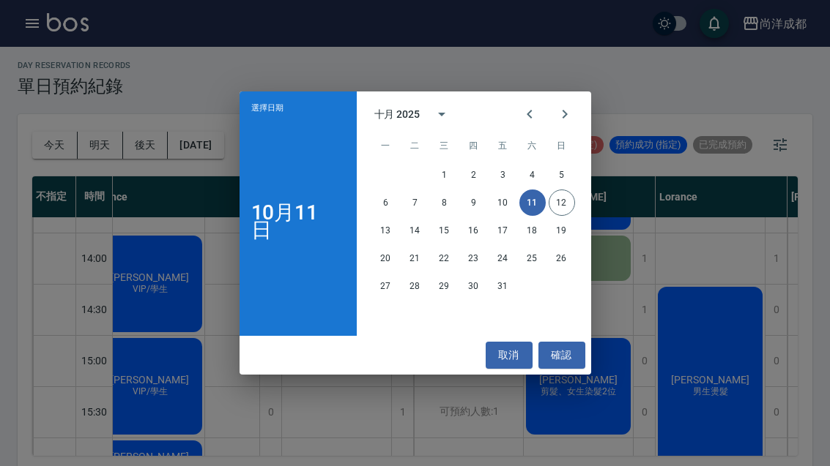
click at [509, 216] on button "10" at bounding box center [503, 203] width 26 height 26
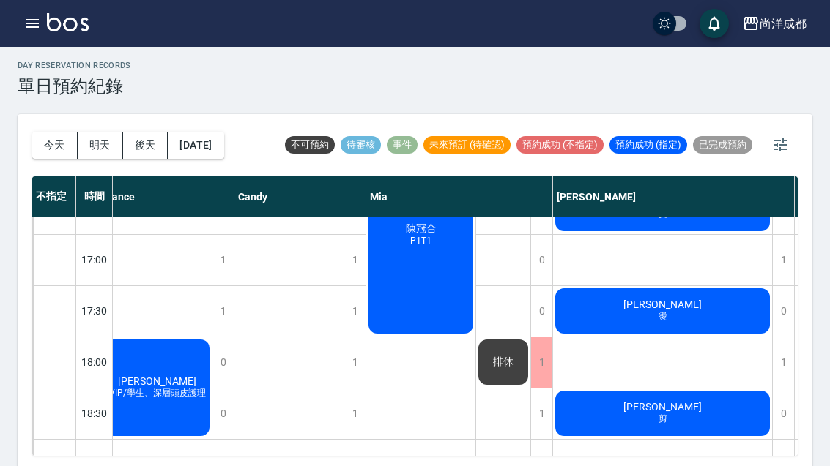
scroll to position [694, 10]
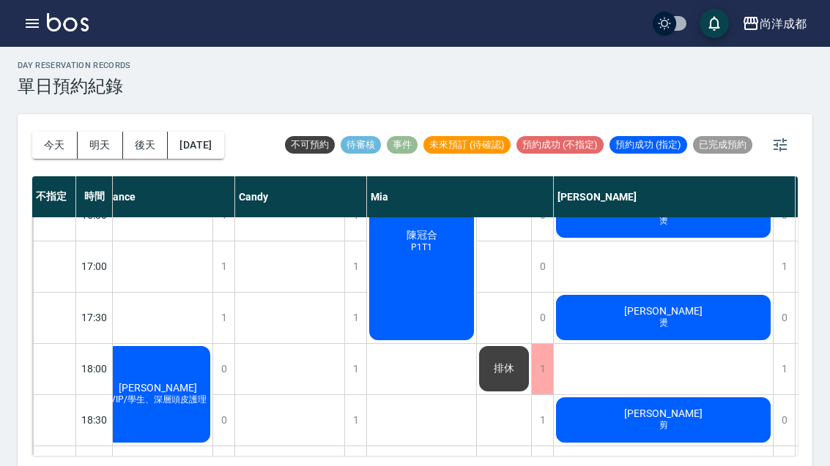
click at [42, 153] on button "今天" at bounding box center [54, 145] width 45 height 27
click at [42, 153] on div at bounding box center [415, 233] width 830 height 466
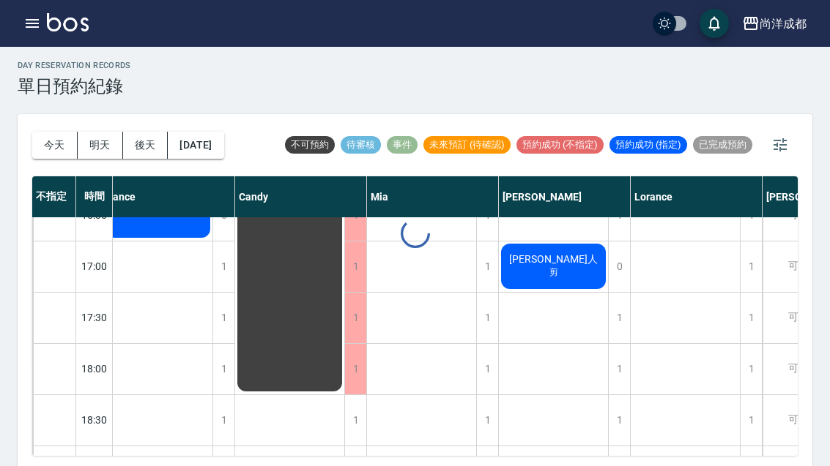
click at [42, 151] on button "今天" at bounding box center [54, 145] width 45 height 27
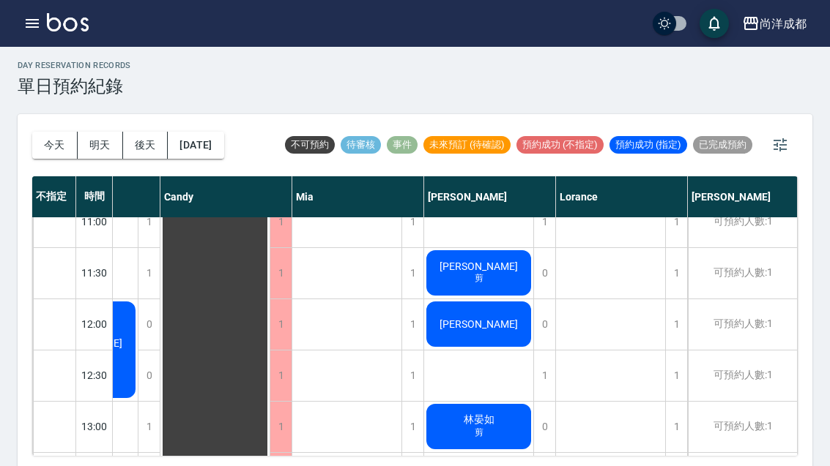
scroll to position [132, 83]
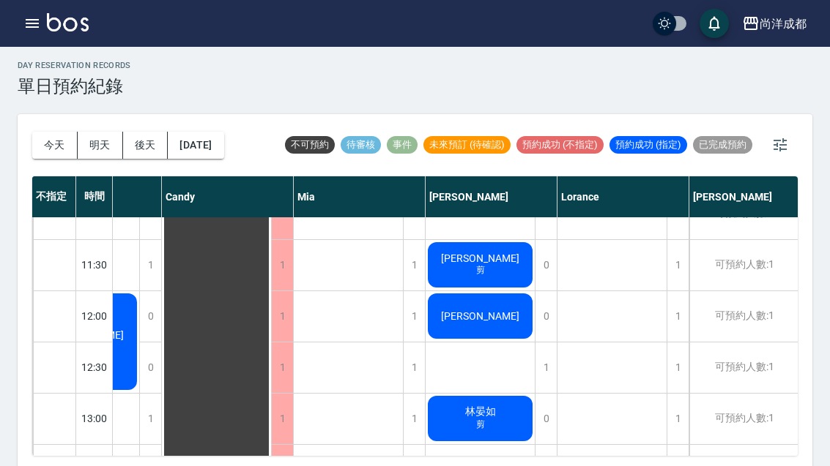
click at [52, 136] on button "今天" at bounding box center [54, 145] width 45 height 27
click at [82, 149] on button "明天" at bounding box center [100, 145] width 45 height 27
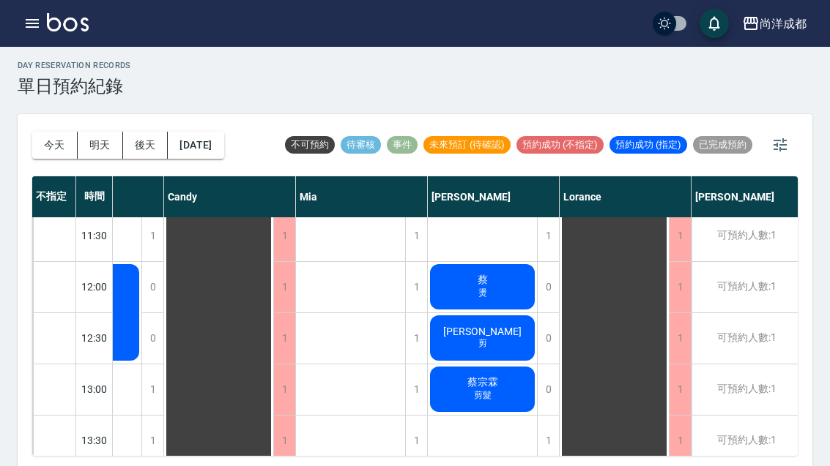
scroll to position [159, 80]
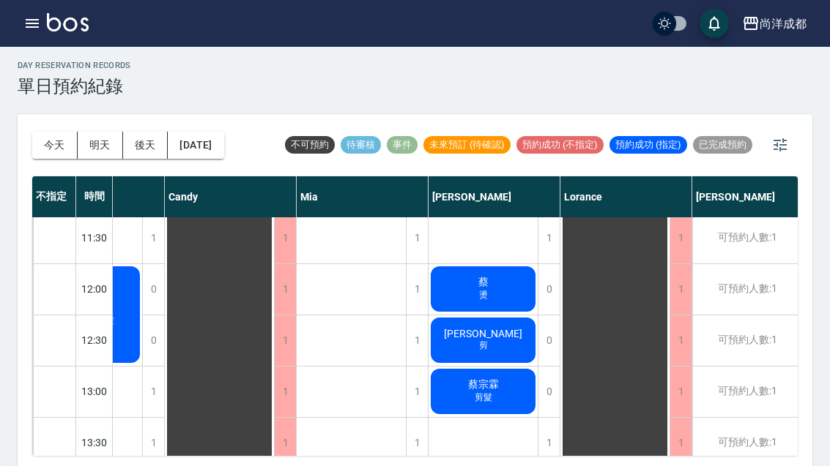
click at [58, 127] on div "今天 明天 後天 2025/10/13" at bounding box center [128, 145] width 192 height 62
click at [57, 127] on div "今天 明天 後天 2025/10/13" at bounding box center [128, 145] width 192 height 62
click at [57, 126] on div "今天 明天 後天 2025/10/13" at bounding box center [128, 145] width 192 height 62
click at [98, 149] on button "明天" at bounding box center [100, 145] width 45 height 27
click at [103, 157] on button "明天" at bounding box center [100, 145] width 45 height 27
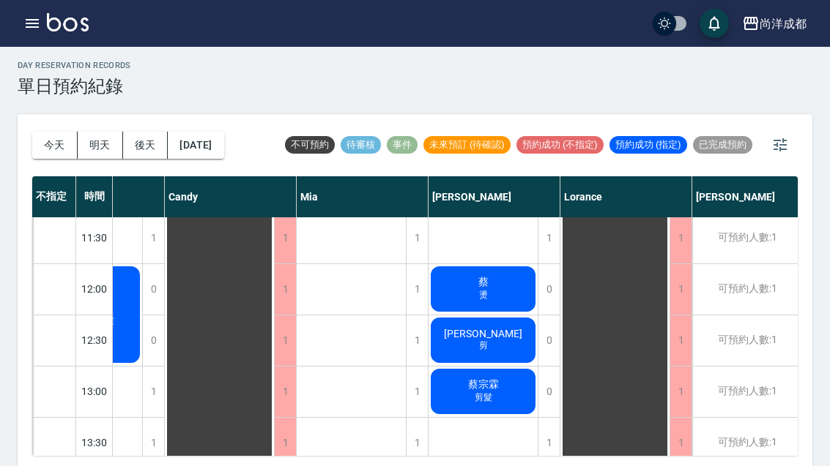
click at [103, 157] on button "明天" at bounding box center [100, 145] width 45 height 27
click at [89, 138] on button "明天" at bounding box center [100, 145] width 45 height 27
click at [47, 132] on button "今天" at bounding box center [54, 145] width 45 height 27
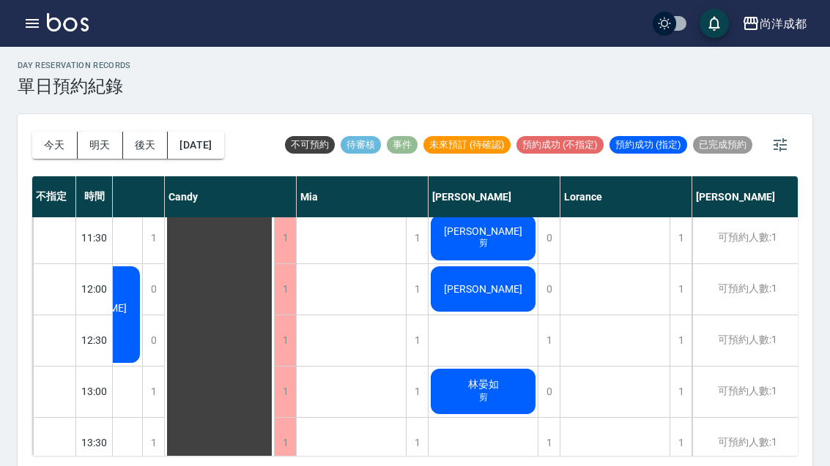
click at [89, 141] on button "明天" at bounding box center [100, 145] width 45 height 27
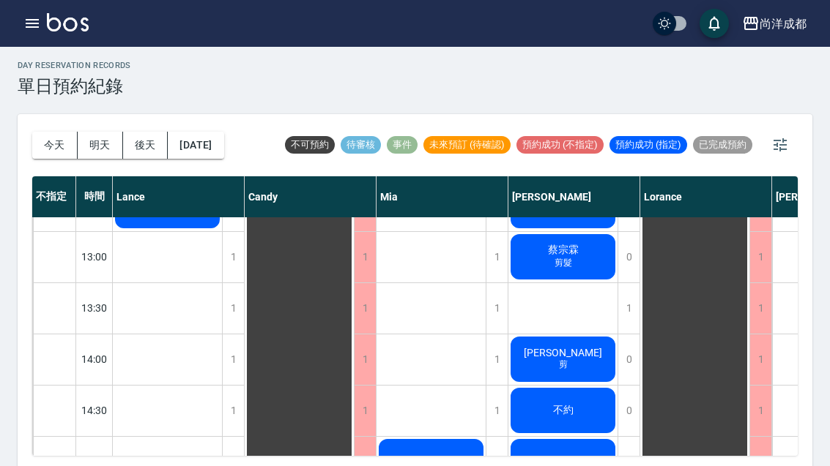
scroll to position [294, -1]
click at [62, 138] on button "今天" at bounding box center [54, 145] width 45 height 27
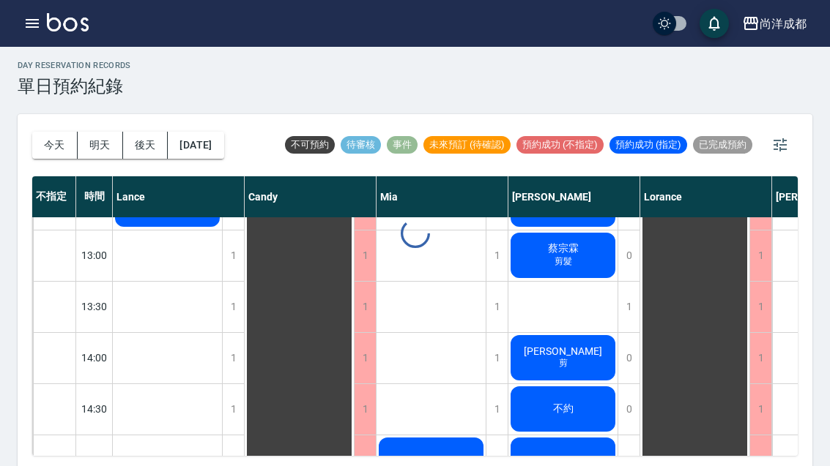
click at [61, 137] on div at bounding box center [415, 233] width 830 height 466
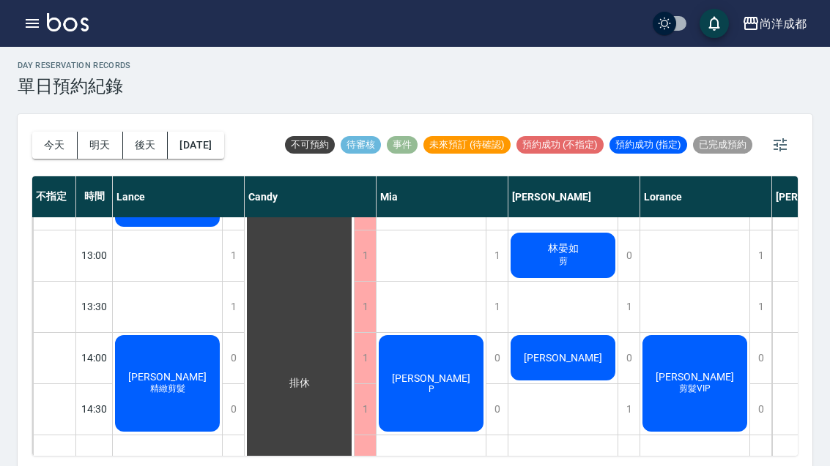
click at [52, 141] on button "今天" at bounding box center [54, 145] width 45 height 27
click at [174, 379] on span "[PERSON_NAME]" at bounding box center [167, 377] width 84 height 12
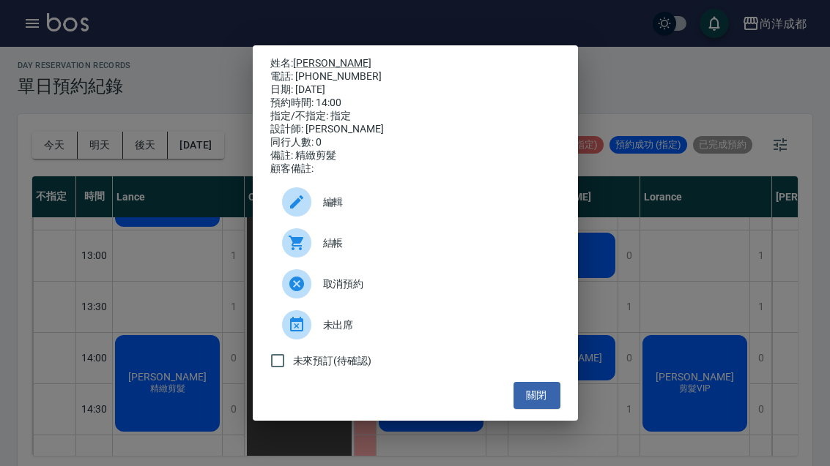
click at [543, 409] on button "關閉" at bounding box center [536, 395] width 47 height 27
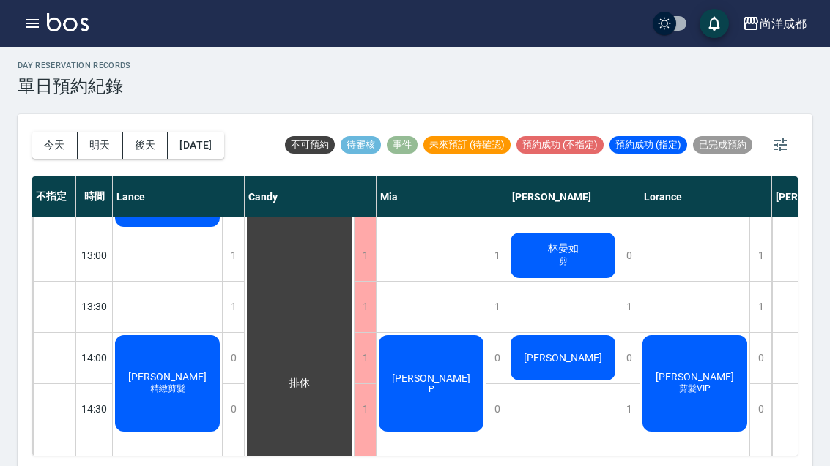
click at [153, 153] on button "後天" at bounding box center [145, 145] width 45 height 27
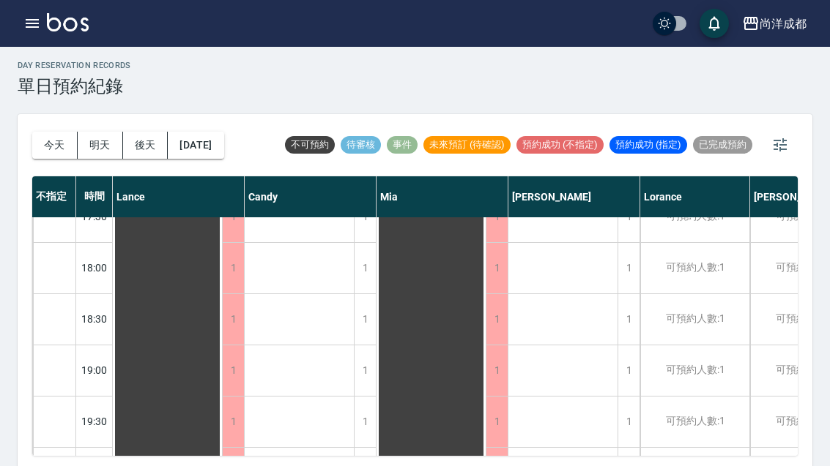
scroll to position [795, 0]
click at [141, 146] on button "後天" at bounding box center [145, 145] width 45 height 27
click at [223, 144] on button "[DATE]" at bounding box center [196, 145] width 56 height 27
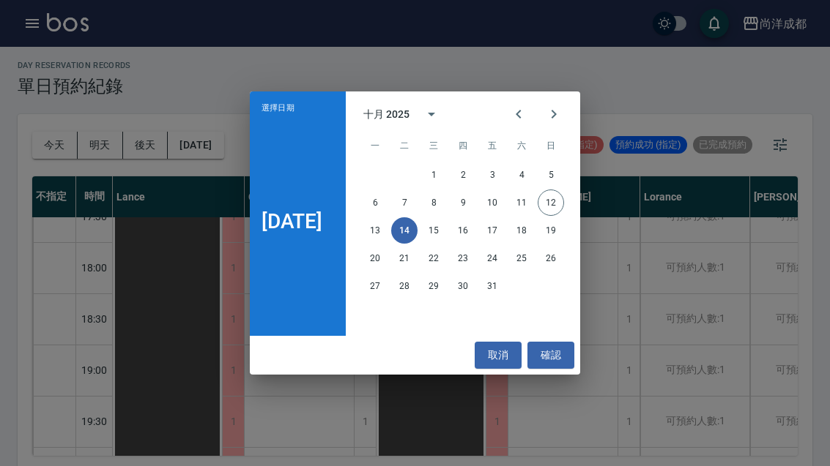
click at [382, 244] on button "13" at bounding box center [375, 230] width 26 height 26
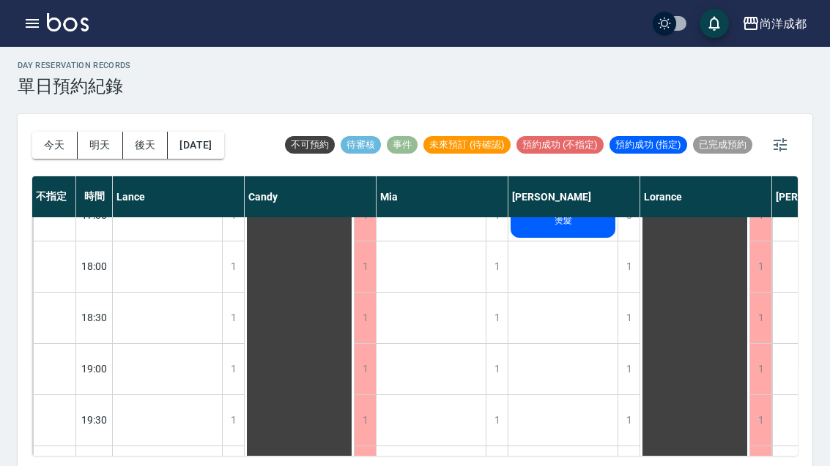
scroll to position [795, 0]
click at [207, 141] on button "[DATE]" at bounding box center [196, 145] width 56 height 27
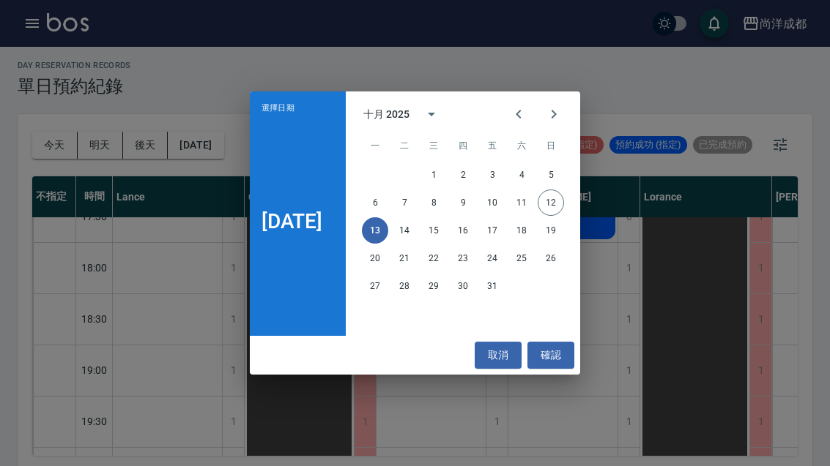
click at [440, 244] on button "15" at bounding box center [433, 230] width 26 height 26
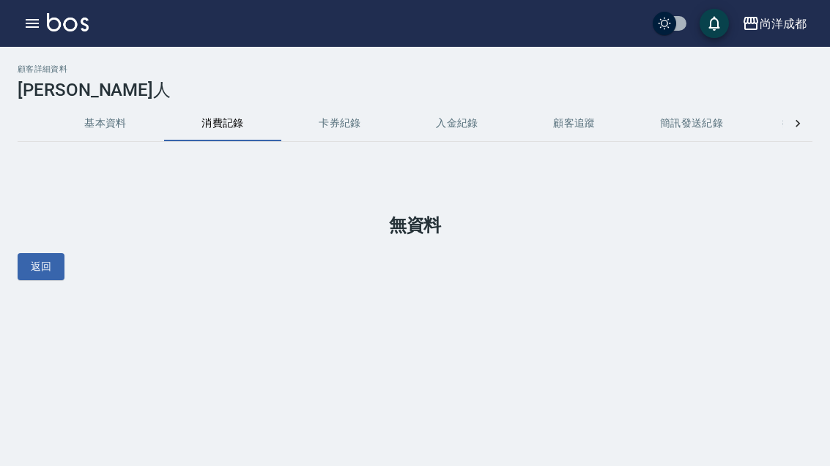
click at [106, 135] on button "基本資料" at bounding box center [105, 123] width 117 height 35
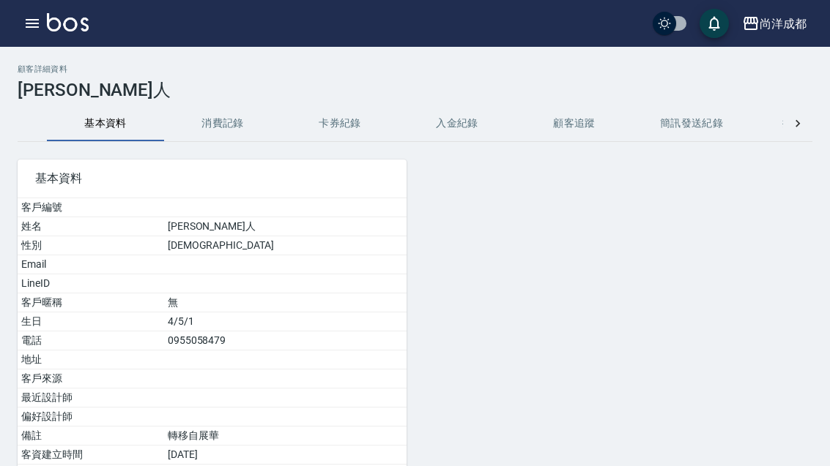
click at [223, 123] on button "消費記錄" at bounding box center [222, 123] width 117 height 35
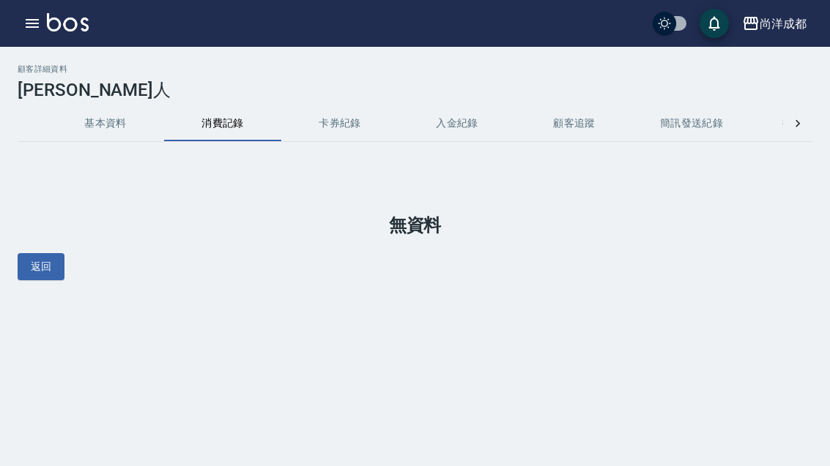
click at [155, 117] on button "基本資料" at bounding box center [105, 123] width 117 height 35
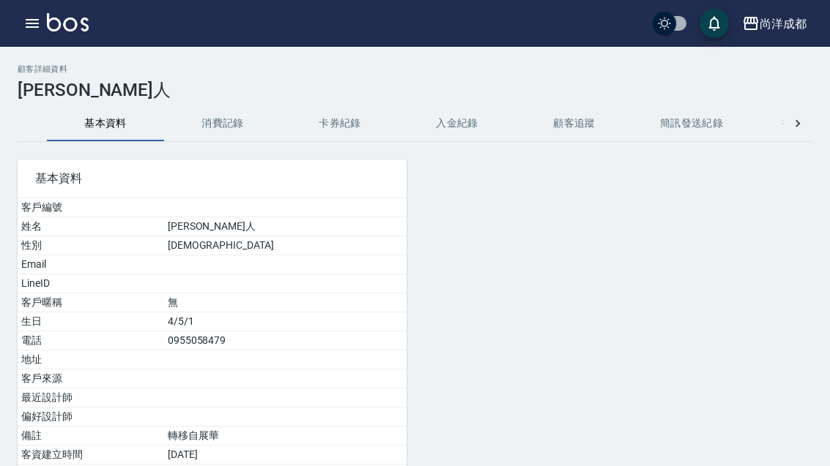
click at [93, 120] on button "基本資料" at bounding box center [105, 123] width 117 height 35
click at [235, 122] on button "消費記錄" at bounding box center [222, 123] width 117 height 35
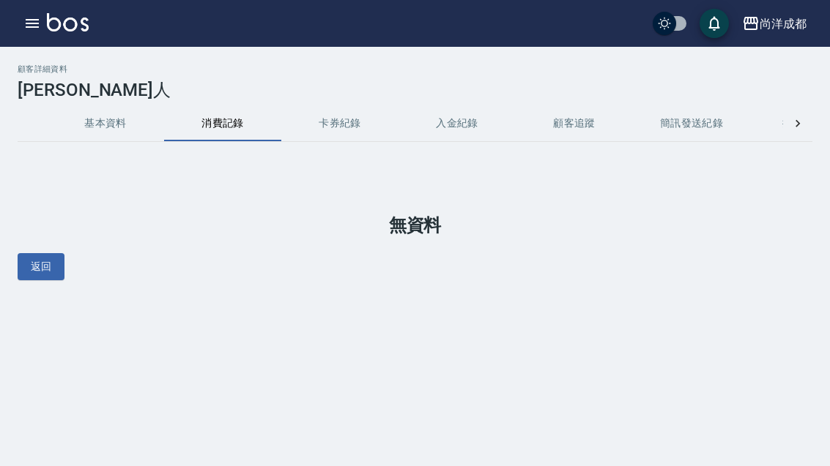
click at [26, 18] on icon "button" at bounding box center [32, 24] width 18 height 18
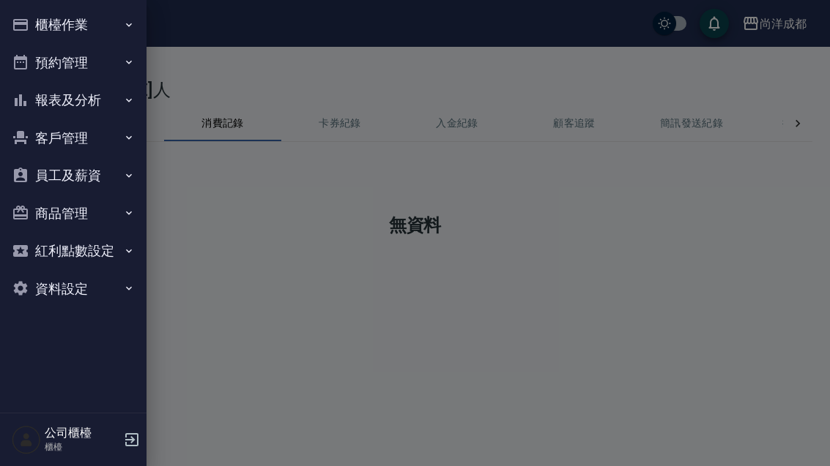
click at [51, 141] on button "客戶管理" at bounding box center [73, 138] width 135 height 38
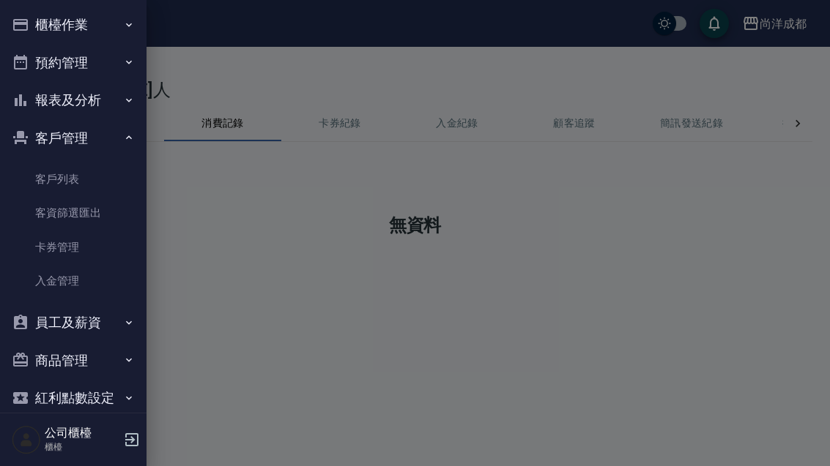
click at [53, 182] on link "客戶列表" at bounding box center [73, 180] width 135 height 34
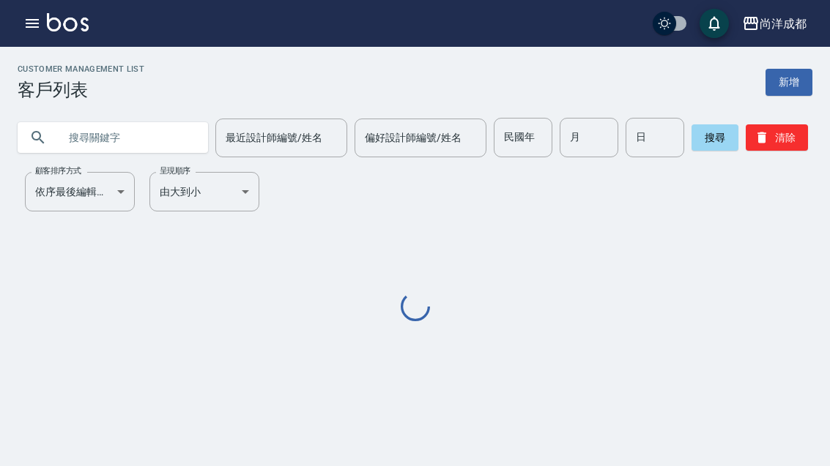
click at [70, 138] on input "text" at bounding box center [128, 138] width 138 height 40
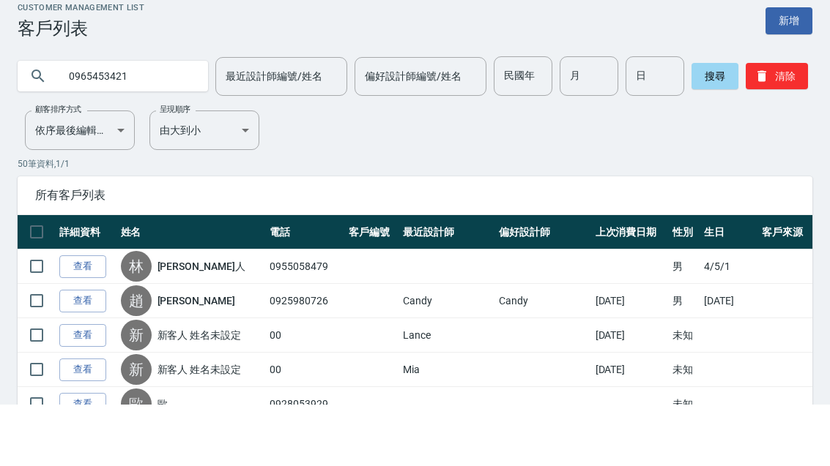
type input "0965453421"
click at [705, 124] on button "搜尋" at bounding box center [714, 137] width 47 height 26
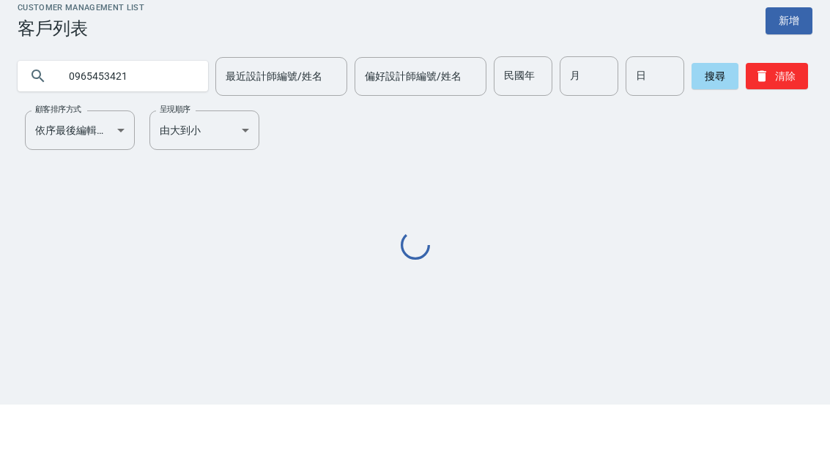
scroll to position [47, 0]
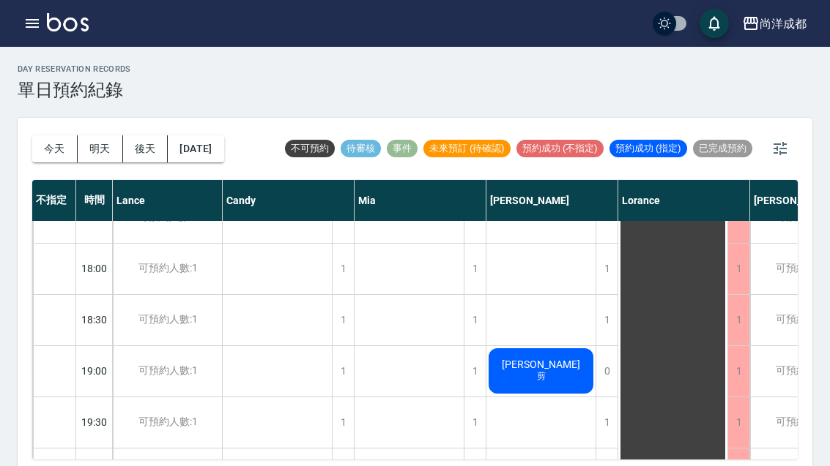
scroll to position [795, 0]
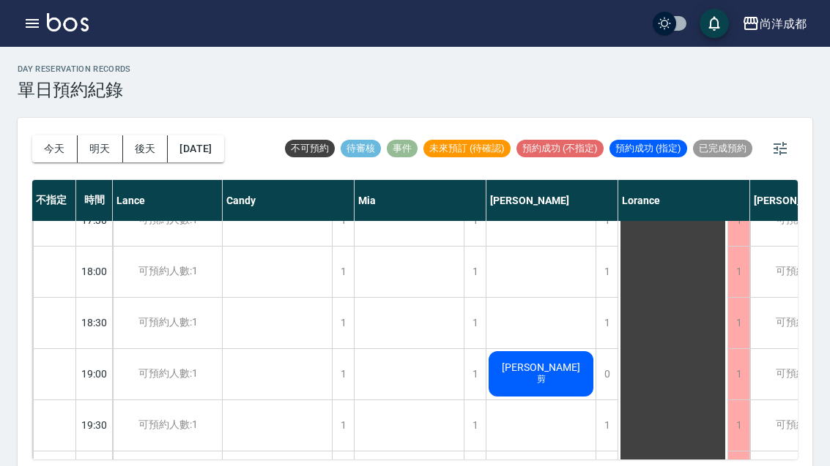
click at [48, 144] on button "今天" at bounding box center [54, 148] width 45 height 27
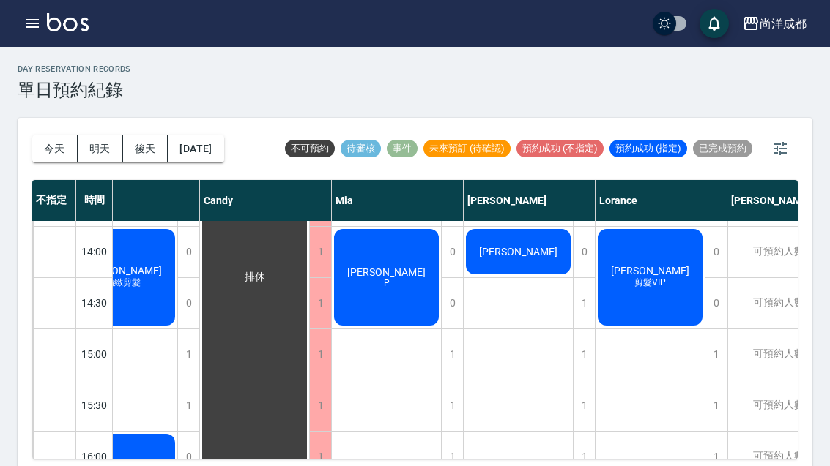
scroll to position [400, 48]
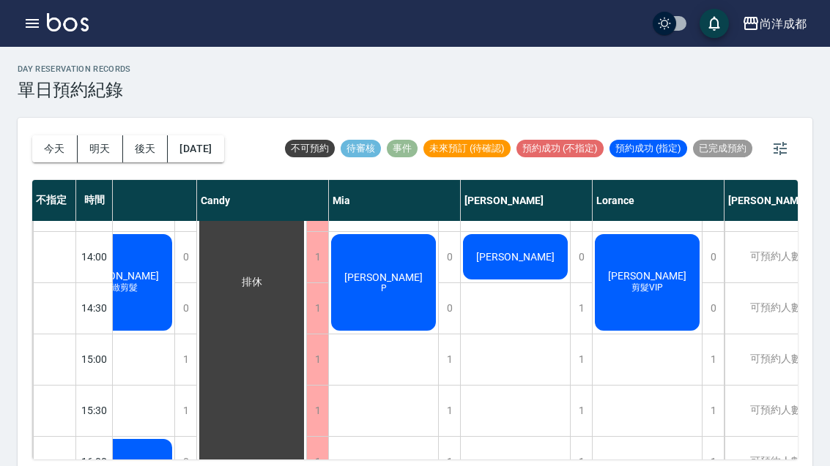
click at [490, 251] on div "[PERSON_NAME]" at bounding box center [515, 257] width 109 height 50
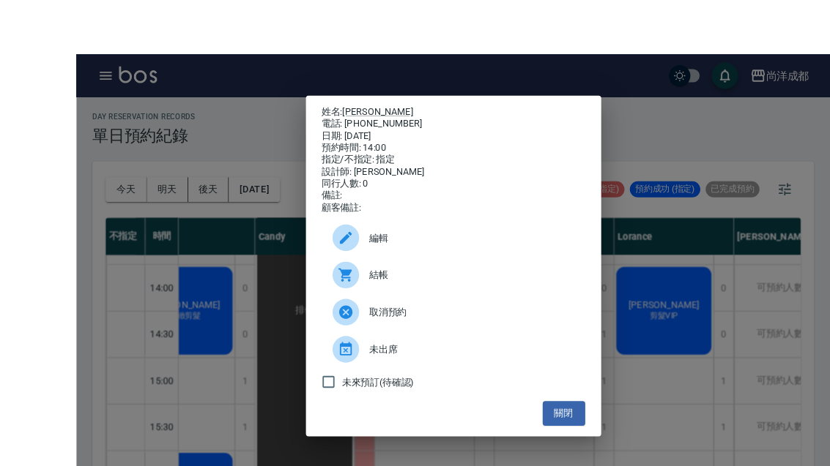
scroll to position [10, 0]
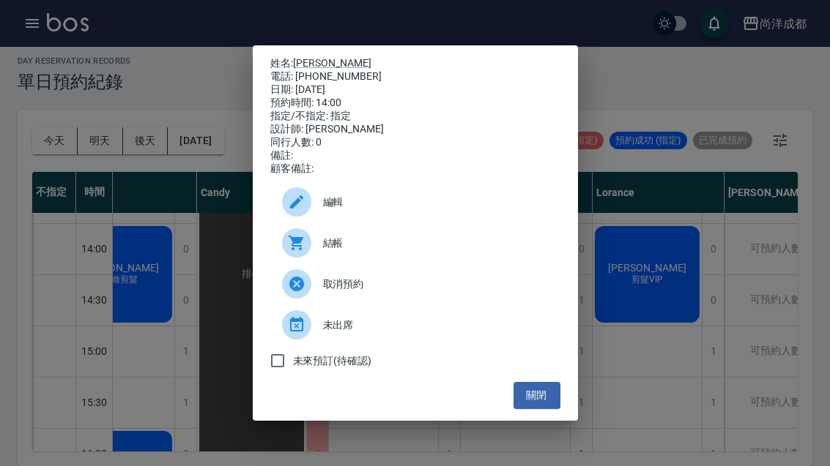
click at [535, 409] on button "關閉" at bounding box center [536, 395] width 47 height 27
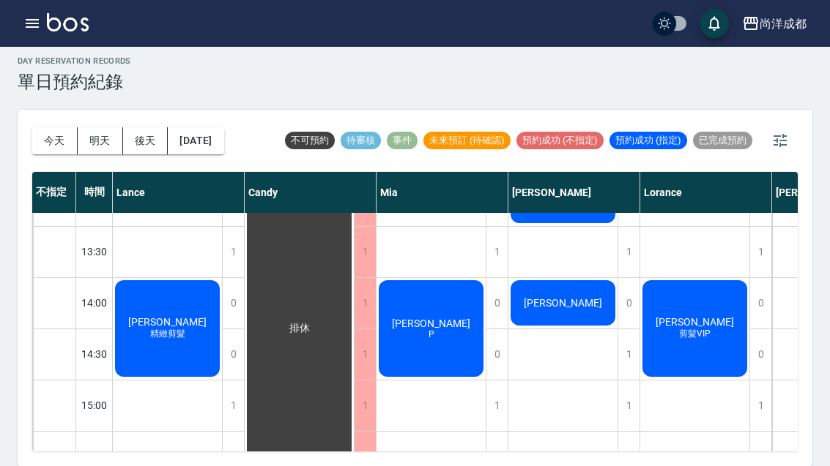
scroll to position [345, 0]
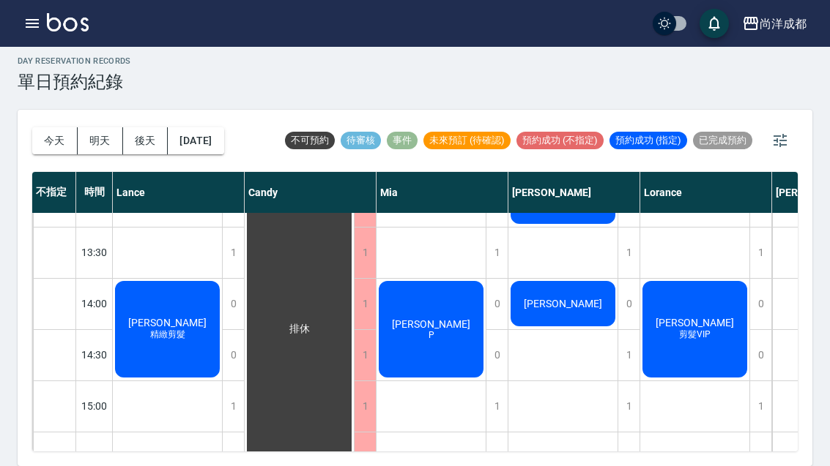
click at [427, 343] on div "[PERSON_NAME]P" at bounding box center [430, 329] width 109 height 101
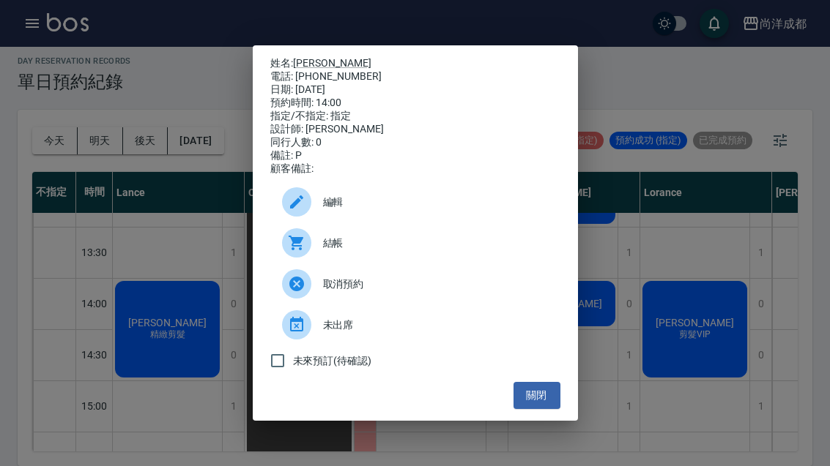
click at [686, 246] on div "姓名: [PERSON_NAME] 電話: [PHONE_NUMBER] 日期: [DATE] 預約時間: 14:00 指定/不指定: 指定 設計師: [PE…" at bounding box center [415, 233] width 830 height 466
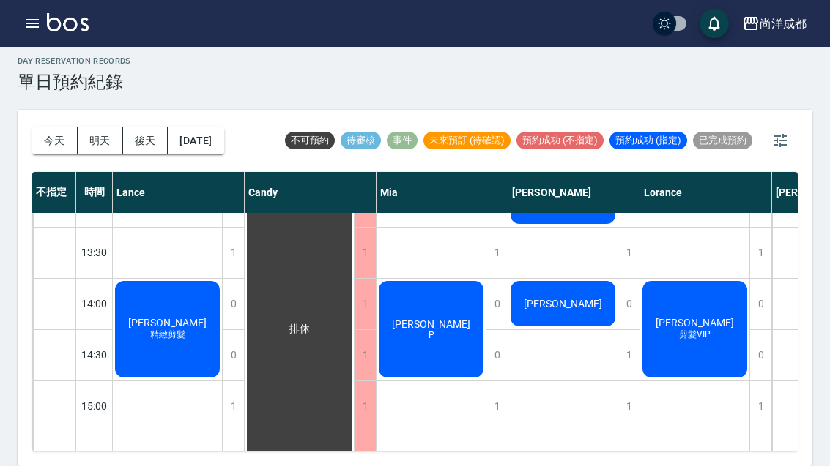
click at [718, 324] on div "[PERSON_NAME] 剪髮VIP" at bounding box center [694, 329] width 109 height 101
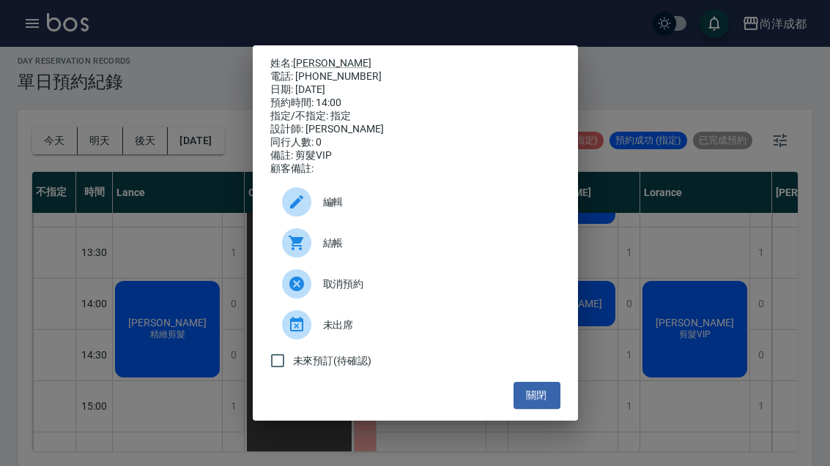
click at [548, 409] on button "關閉" at bounding box center [536, 395] width 47 height 27
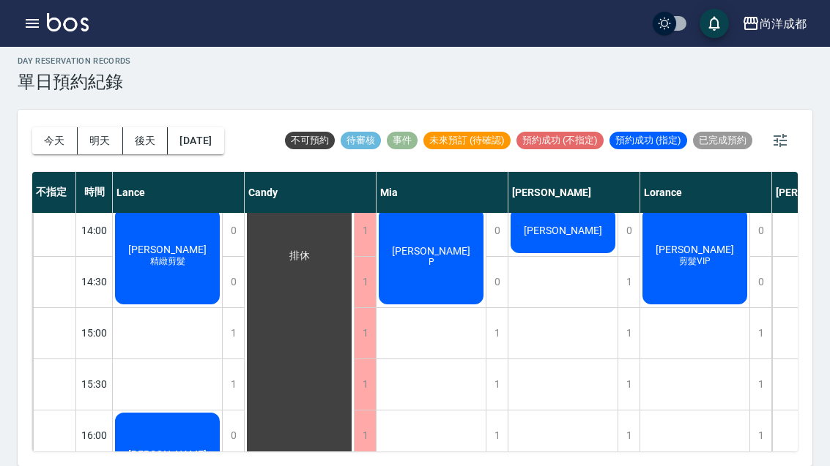
scroll to position [420, 0]
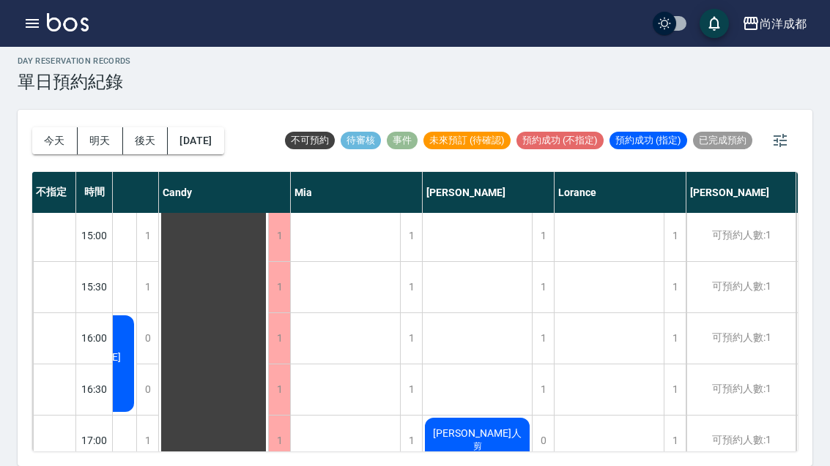
click at [209, 116] on div "[DATE] [DATE] [DATE] [DATE]" at bounding box center [128, 141] width 192 height 62
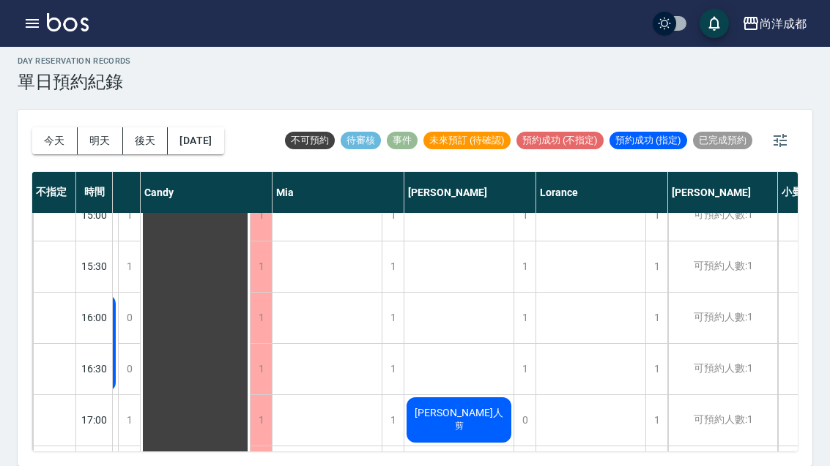
click at [208, 115] on div "[DATE] [DATE] [DATE] [DATE]" at bounding box center [128, 141] width 192 height 62
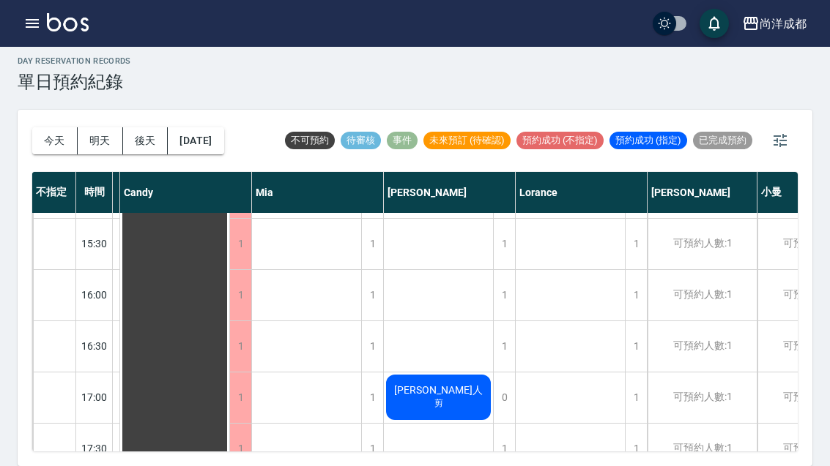
click at [223, 152] on button "[DATE]" at bounding box center [196, 140] width 56 height 27
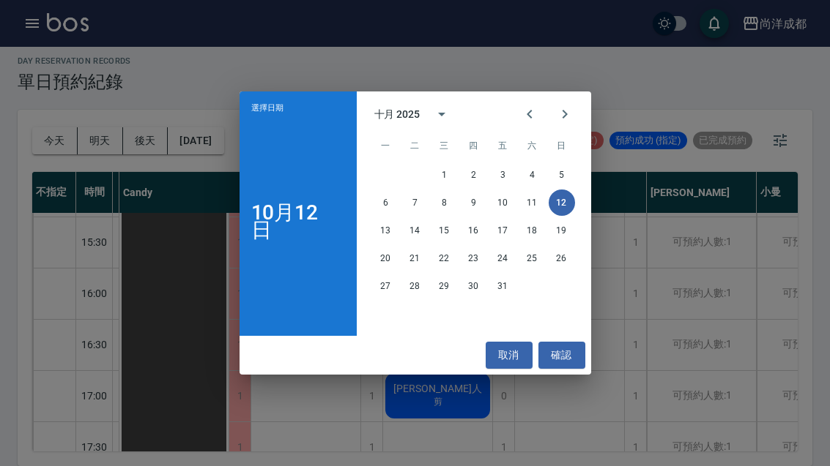
scroll to position [560, 126]
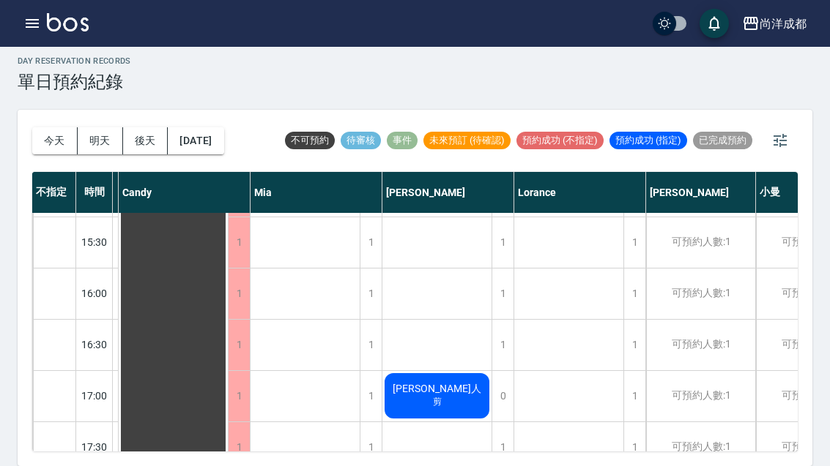
click at [198, 135] on button "[DATE]" at bounding box center [196, 140] width 56 height 27
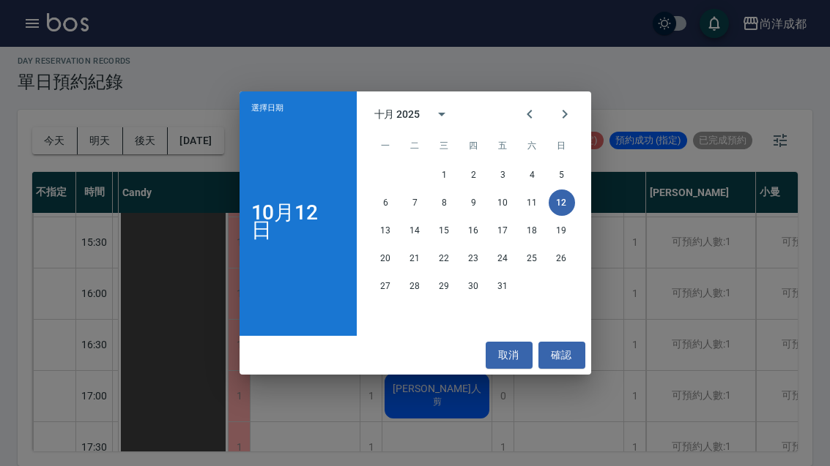
click at [467, 226] on button "16" at bounding box center [474, 230] width 26 height 26
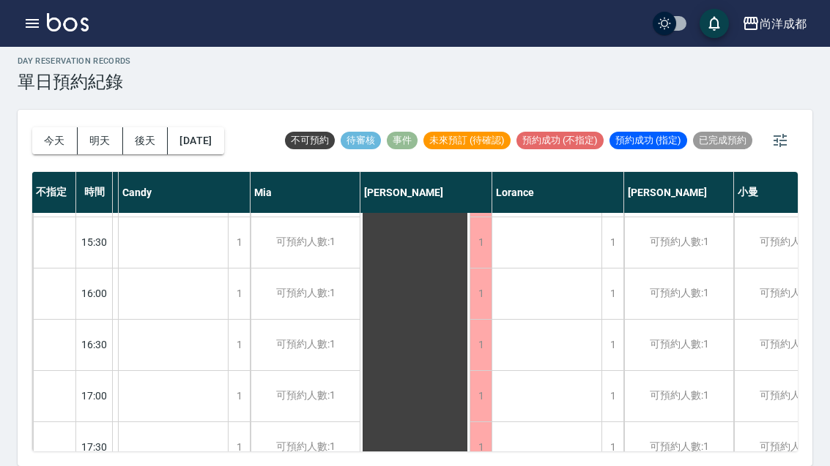
click at [57, 148] on button "今天" at bounding box center [54, 140] width 45 height 27
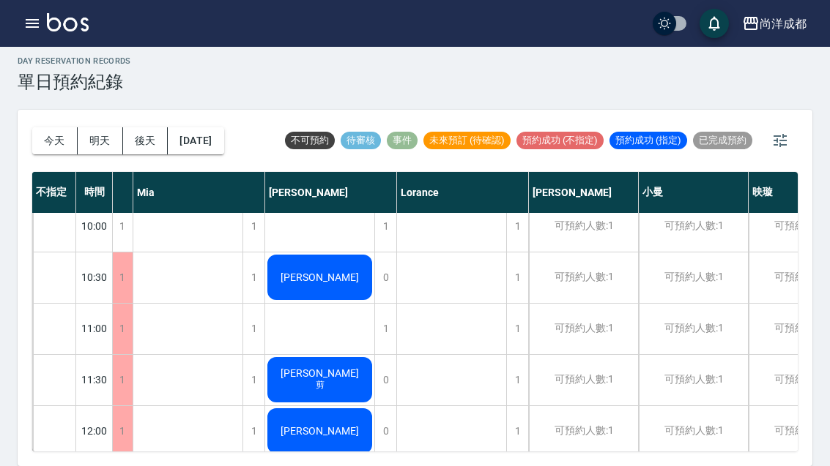
scroll to position [17, 242]
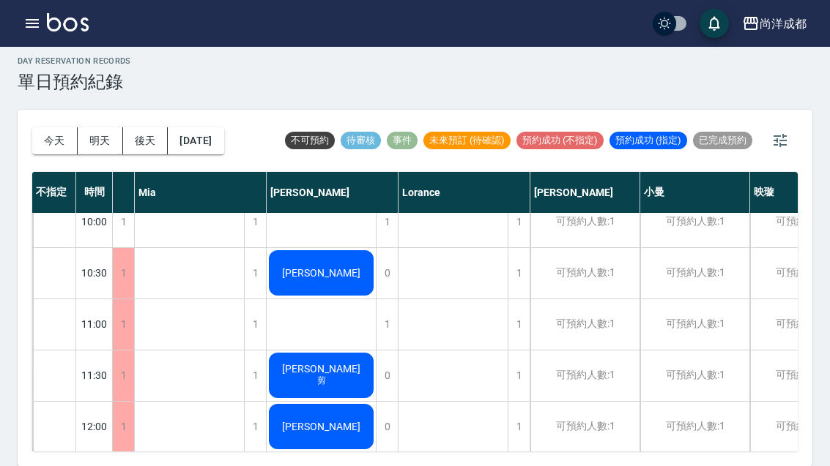
click at [103, 149] on button "明天" at bounding box center [100, 140] width 45 height 27
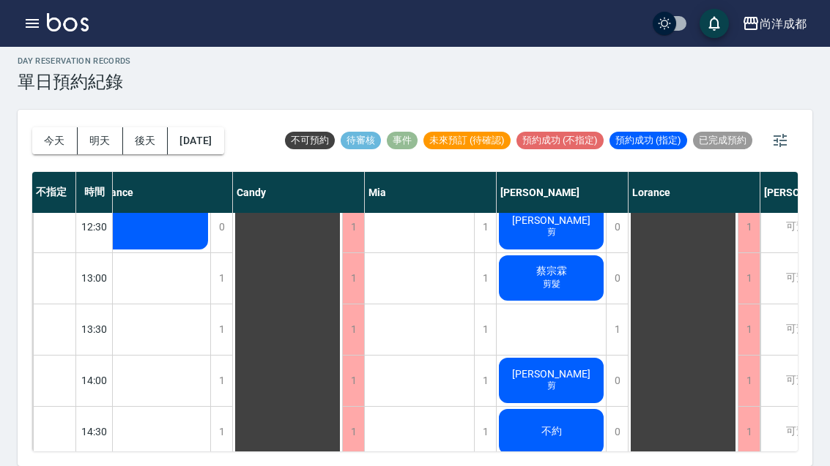
click at [146, 141] on button "後天" at bounding box center [145, 140] width 45 height 27
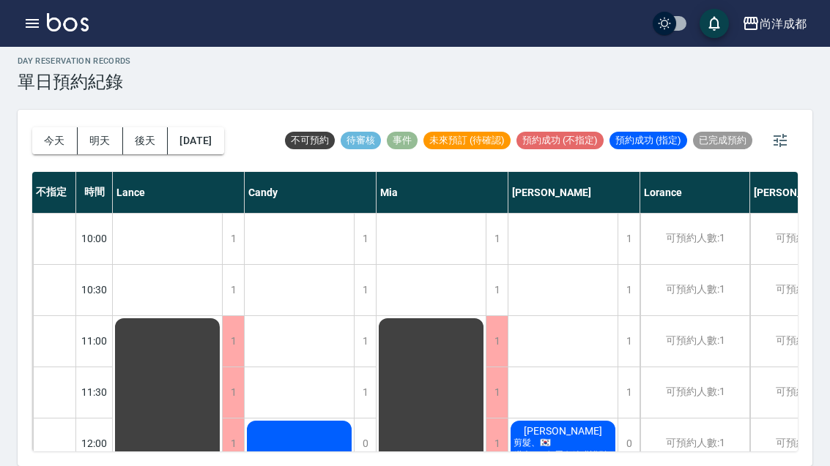
scroll to position [-1, 0]
click at [189, 131] on button "[DATE]" at bounding box center [196, 140] width 56 height 27
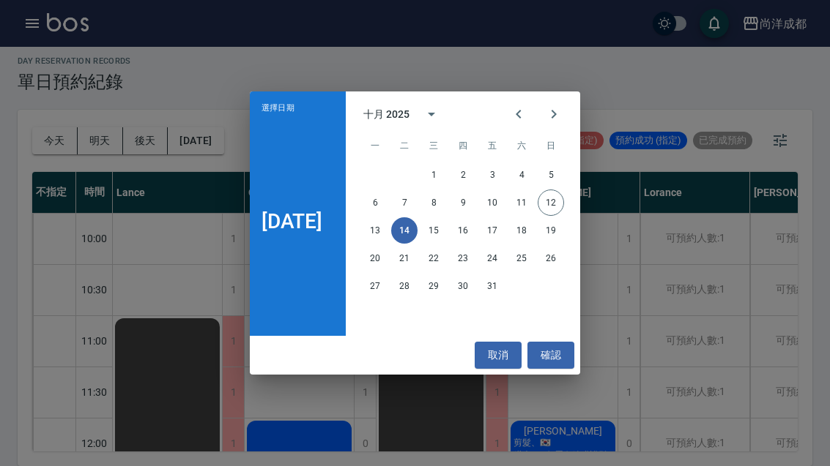
click at [434, 235] on button "15" at bounding box center [433, 230] width 26 height 26
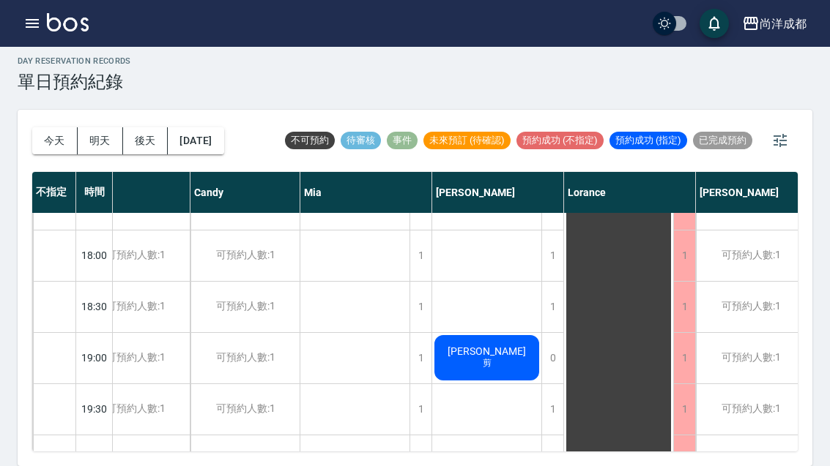
click at [216, 143] on button "[DATE]" at bounding box center [196, 140] width 56 height 27
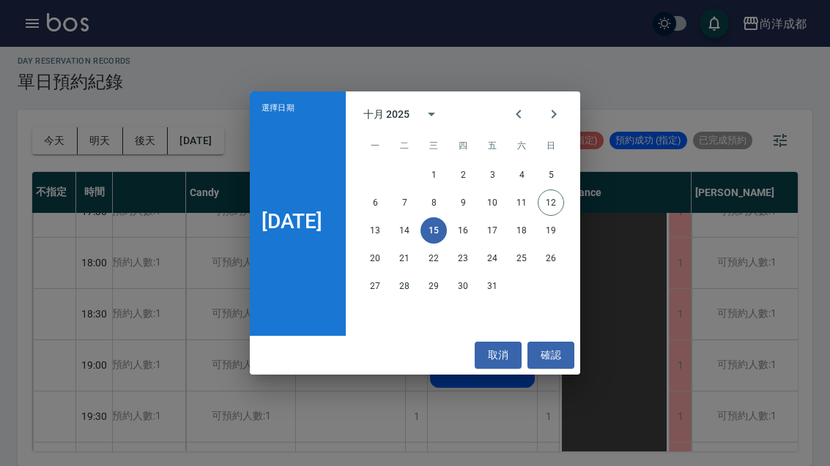
scroll to position [795, 37]
click at [466, 226] on button "16" at bounding box center [463, 230] width 26 height 26
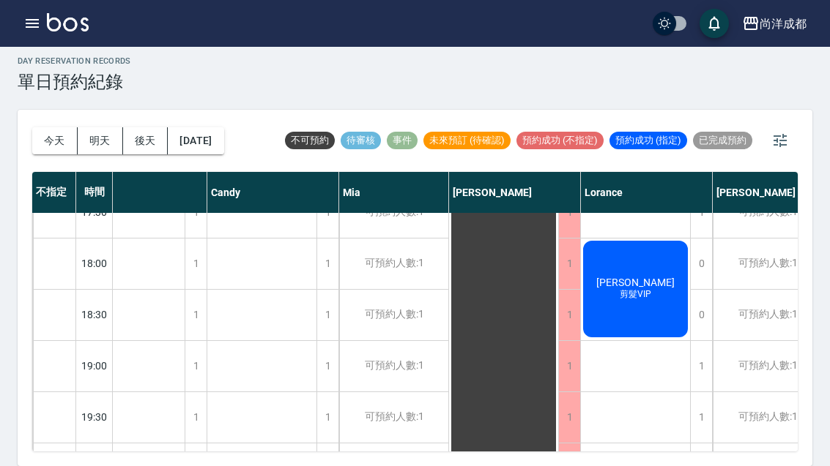
click at [59, 130] on button "今天" at bounding box center [54, 140] width 45 height 27
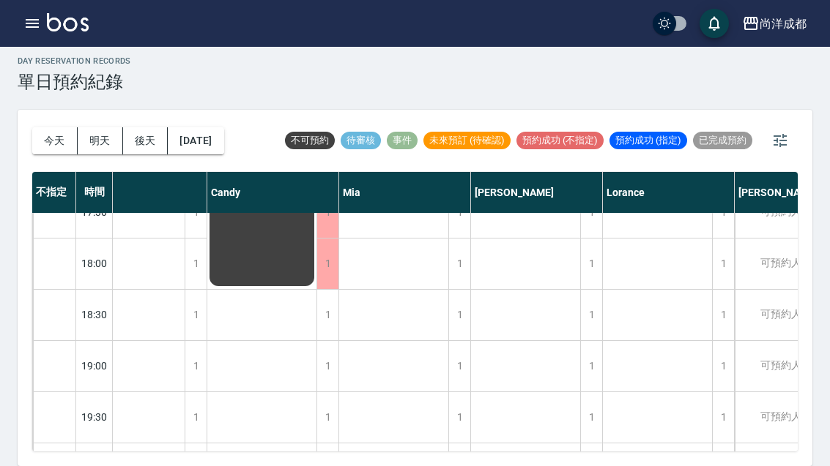
click at [56, 138] on button "今天" at bounding box center [54, 140] width 45 height 27
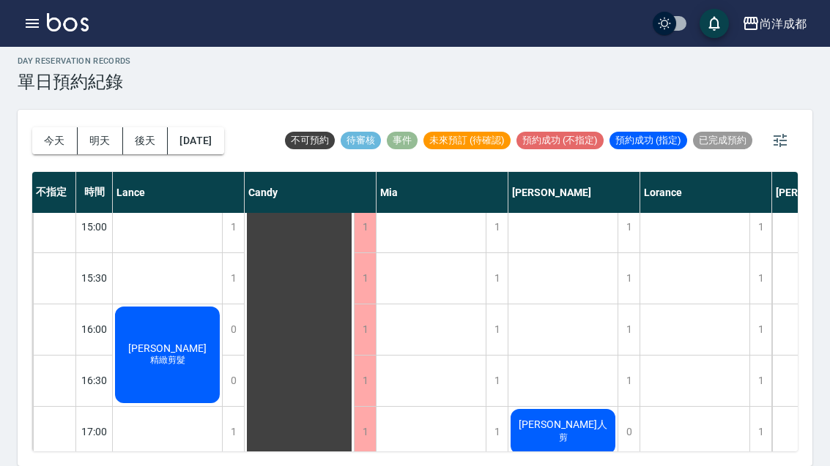
scroll to position [8, 0]
click at [57, 137] on button "今天" at bounding box center [54, 140] width 45 height 27
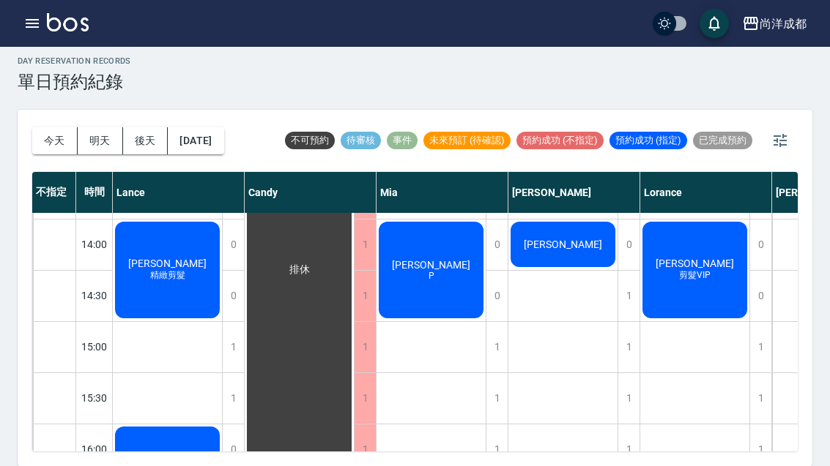
scroll to position [406, 0]
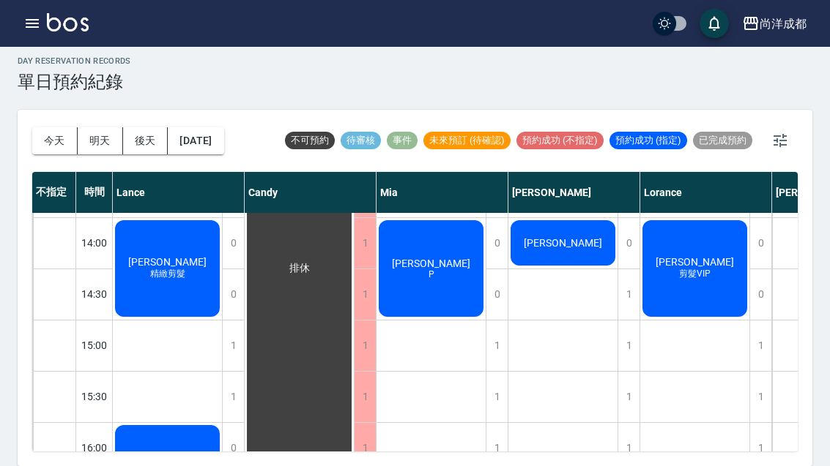
click at [51, 144] on button "今天" at bounding box center [54, 140] width 45 height 27
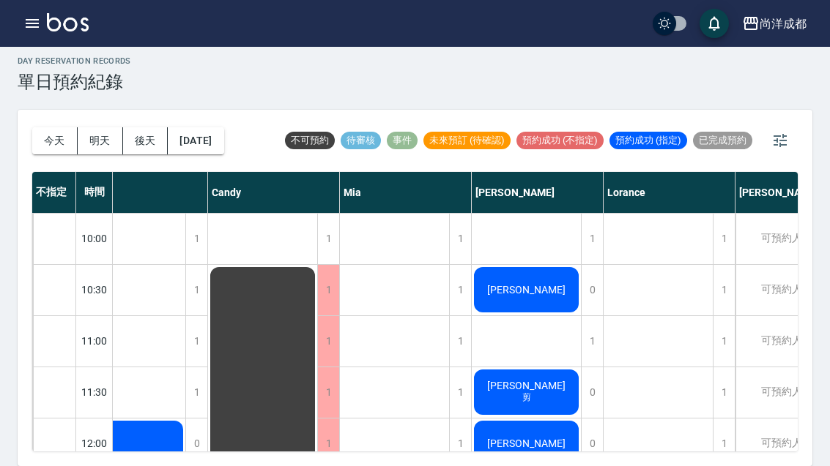
scroll to position [0, 37]
